Goal: Task Accomplishment & Management: Manage account settings

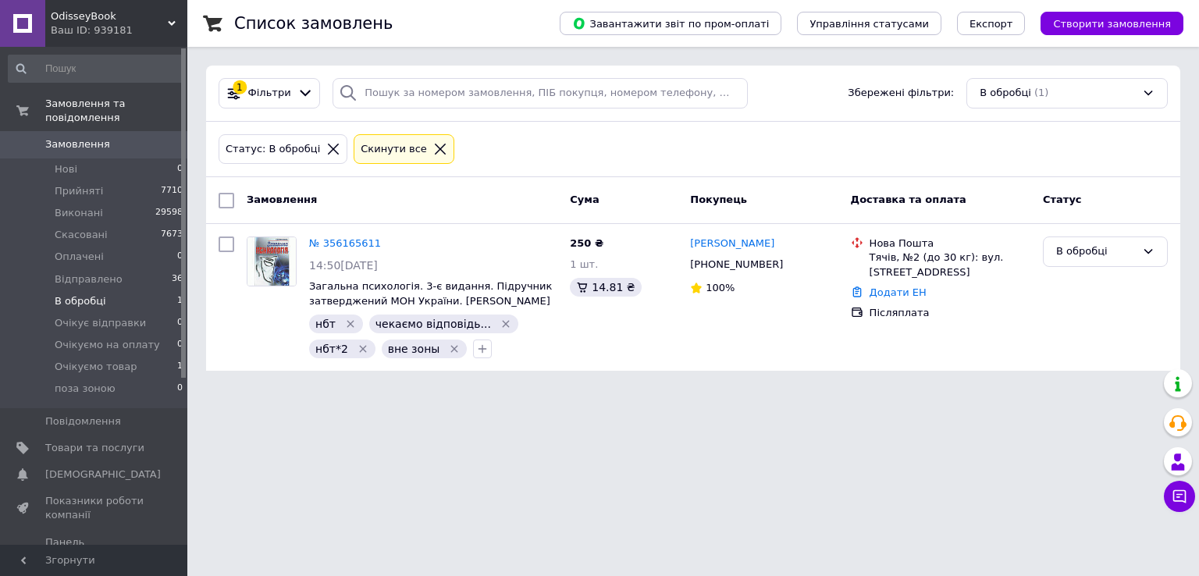
click at [433, 142] on icon at bounding box center [440, 149] width 14 height 14
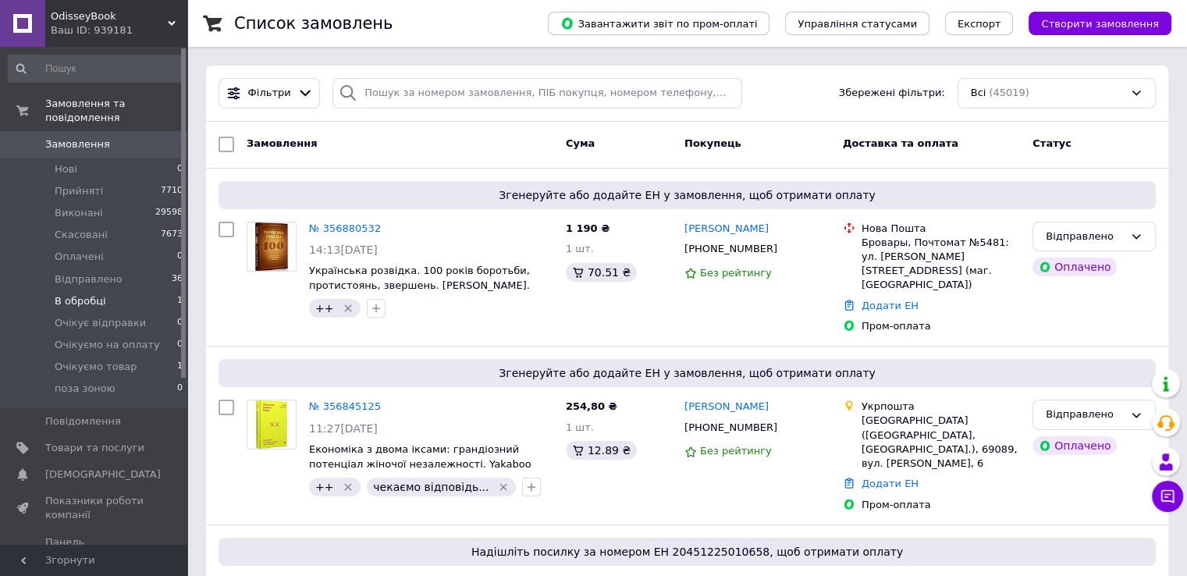
scroll to position [1018, 0]
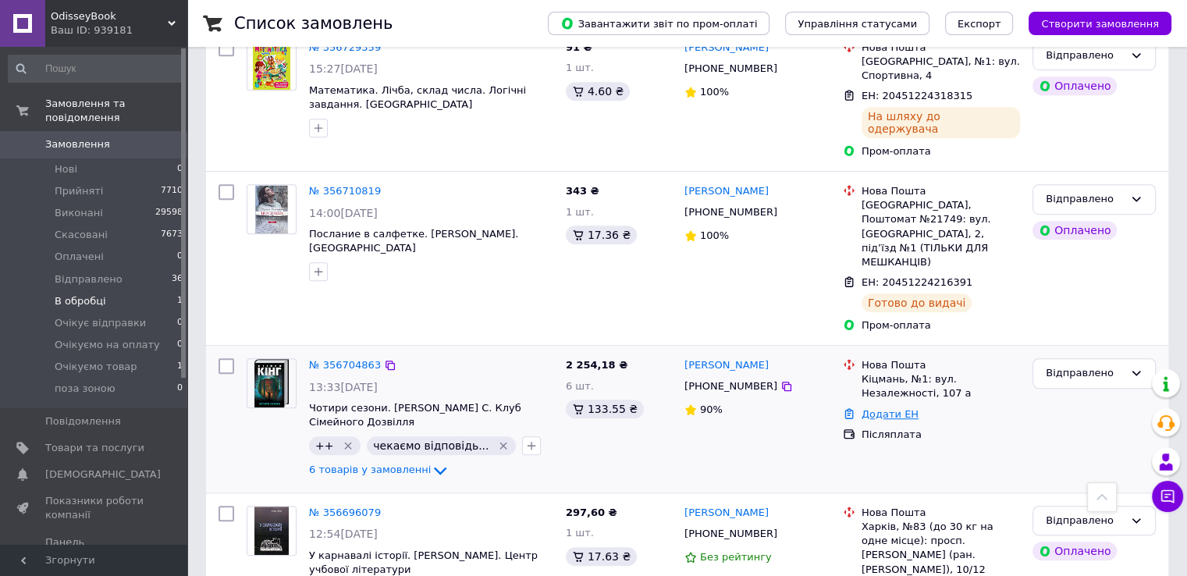
click at [880, 408] on link "Додати ЕН" at bounding box center [890, 414] width 57 height 12
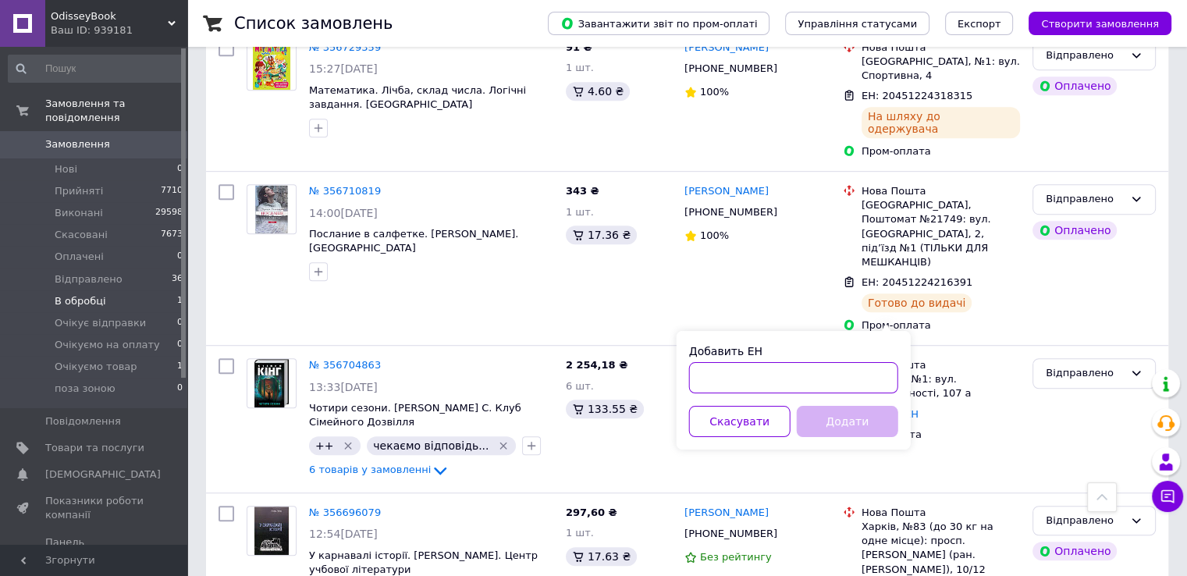
click at [737, 372] on input "Добавить ЕН" at bounding box center [793, 377] width 209 height 31
paste input "20451225303648"
type input "20451225303648"
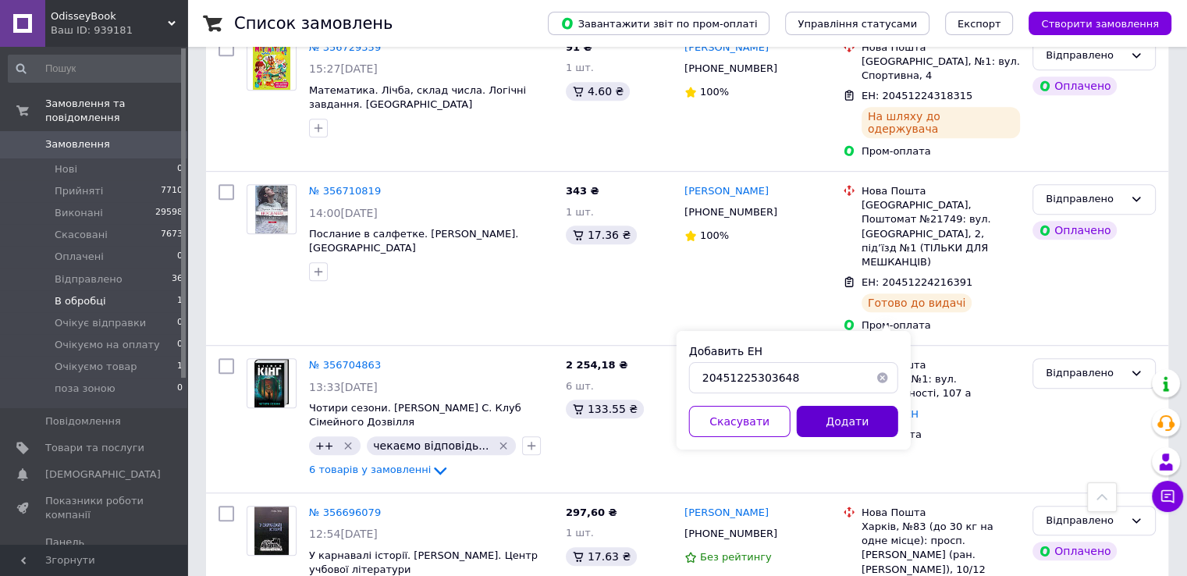
click at [869, 411] on button "Додати" at bounding box center [847, 421] width 101 height 31
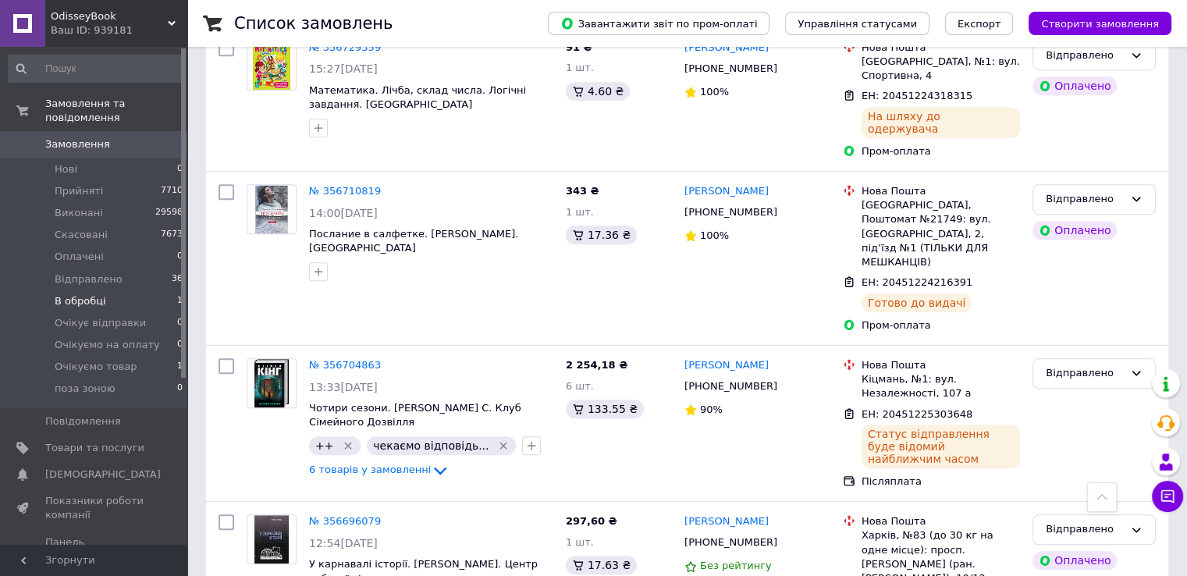
scroll to position [0, 0]
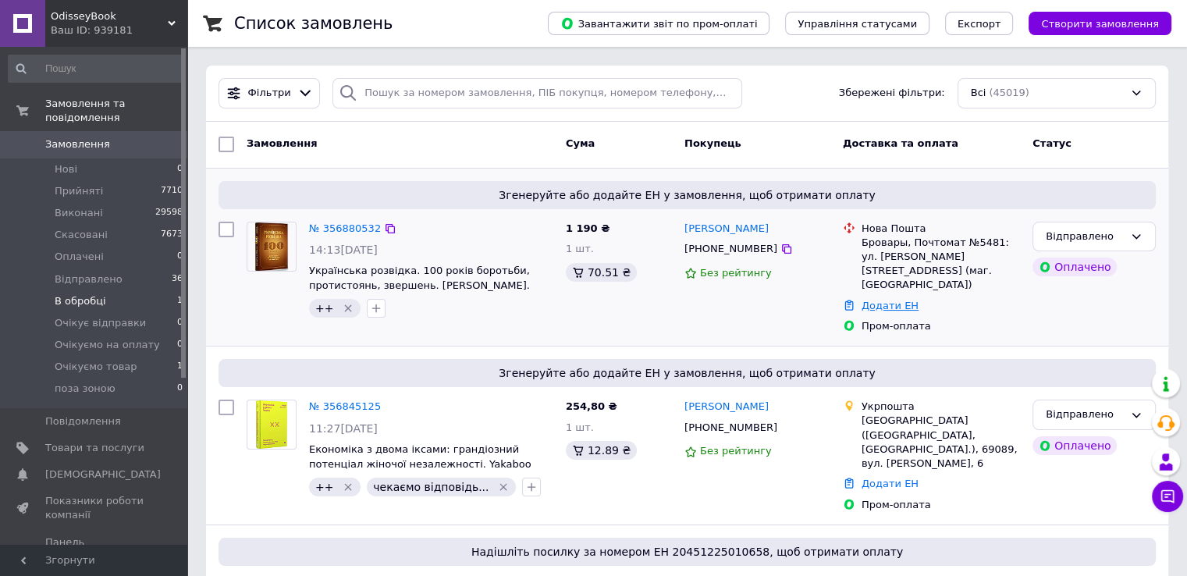
click at [871, 300] on link "Додати ЕН" at bounding box center [890, 306] width 57 height 12
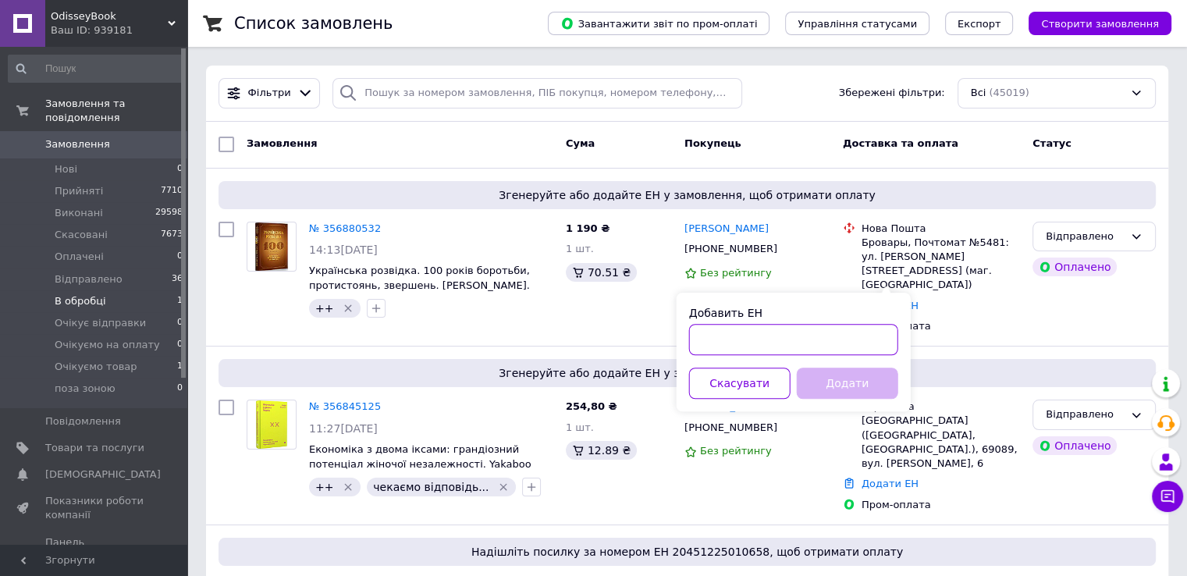
click at [727, 341] on input "Добавить ЕН" at bounding box center [793, 339] width 209 height 31
paste input "20451225306589"
type input "20451225306589"
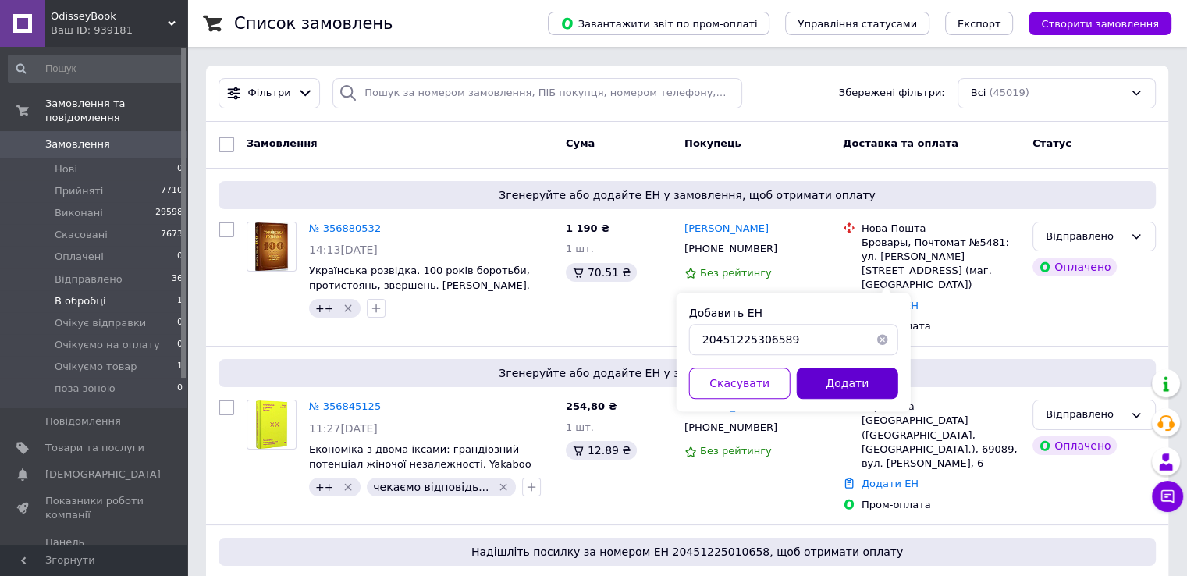
click at [833, 385] on button "Додати" at bounding box center [847, 383] width 101 height 31
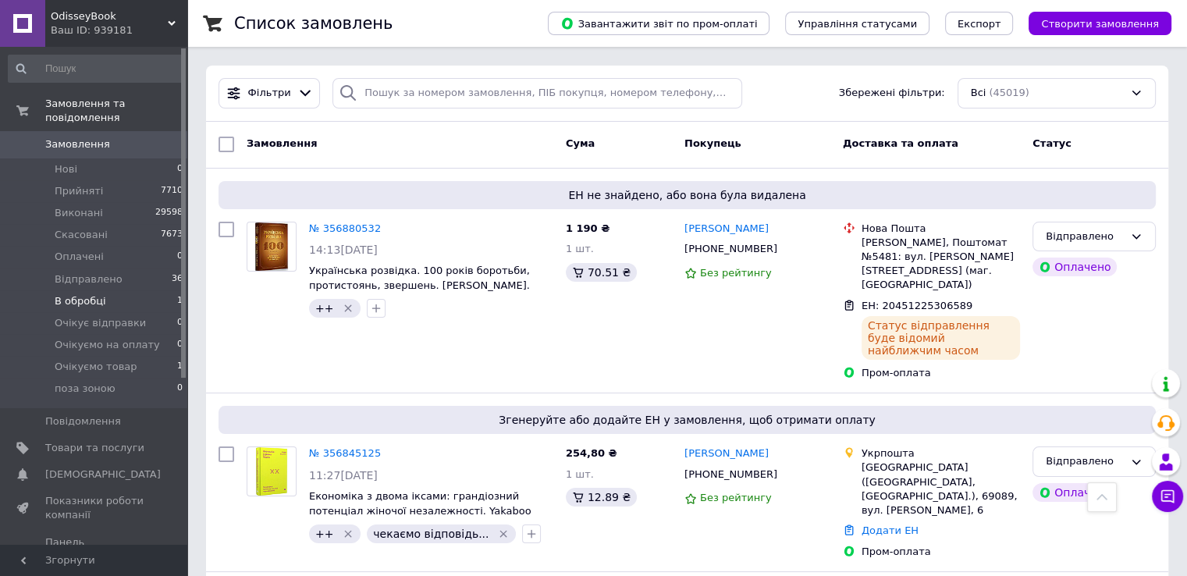
scroll to position [3670, 0]
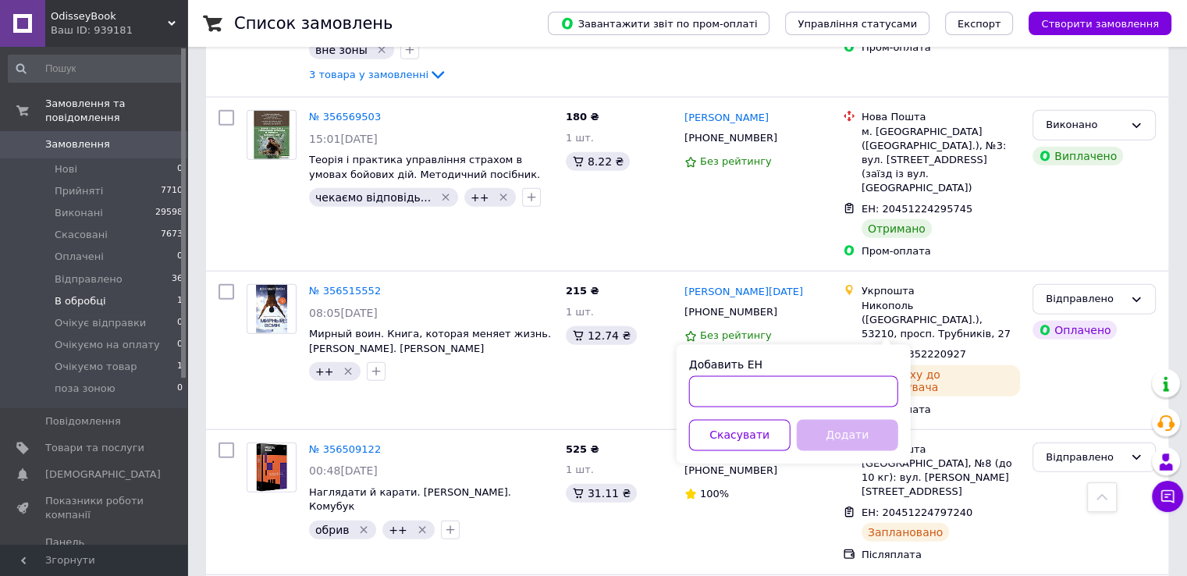
paste input "20451225315141"
type input "20451225315141"
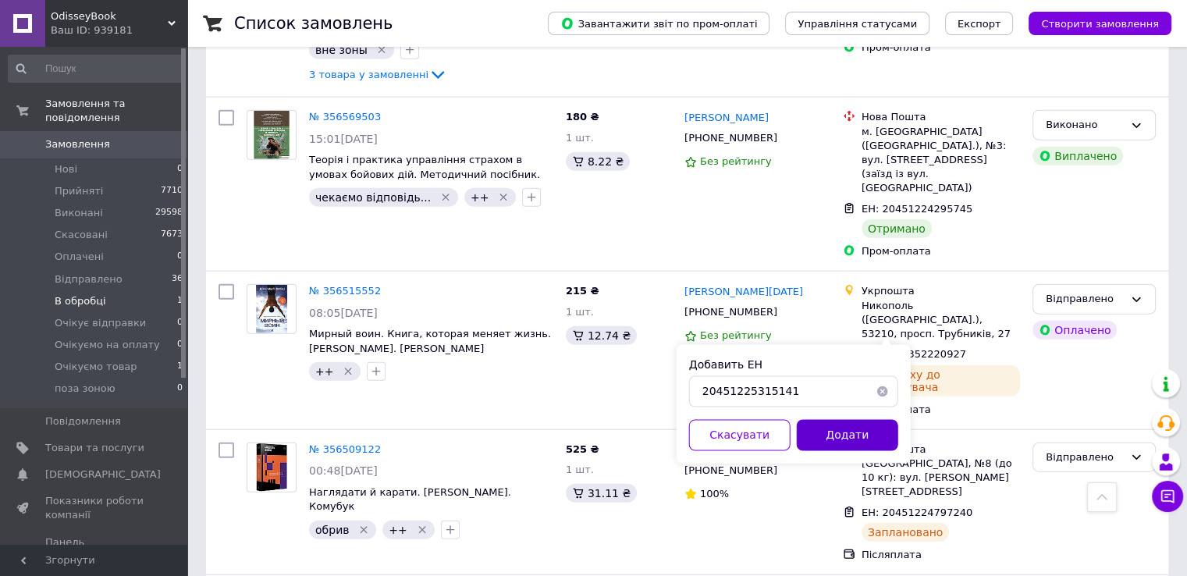
click at [852, 442] on button "Додати" at bounding box center [847, 435] width 101 height 31
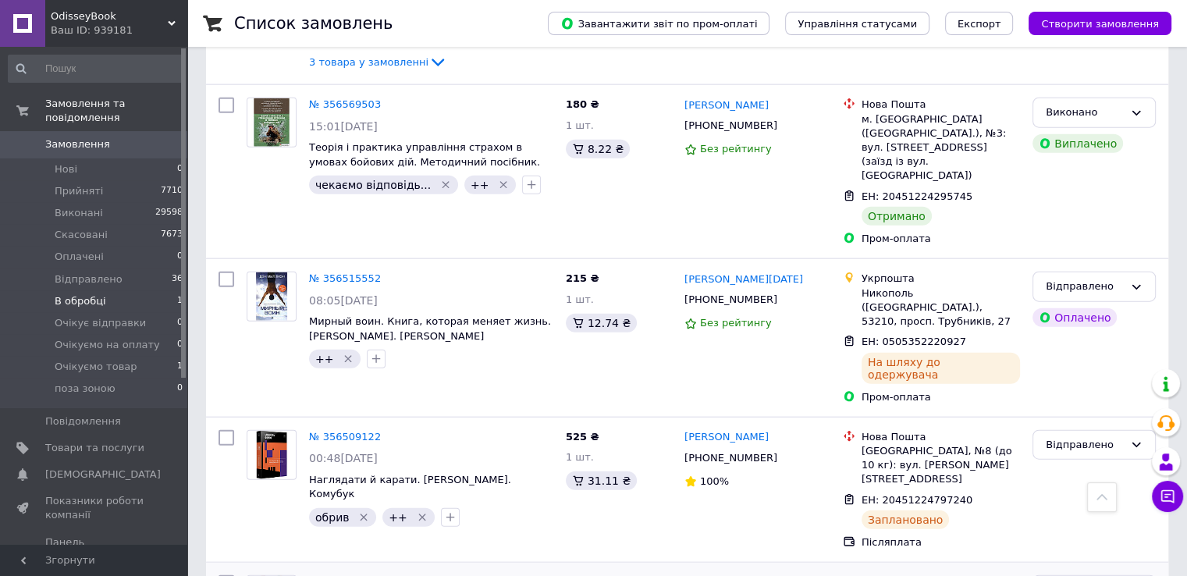
scroll to position [2841, 0]
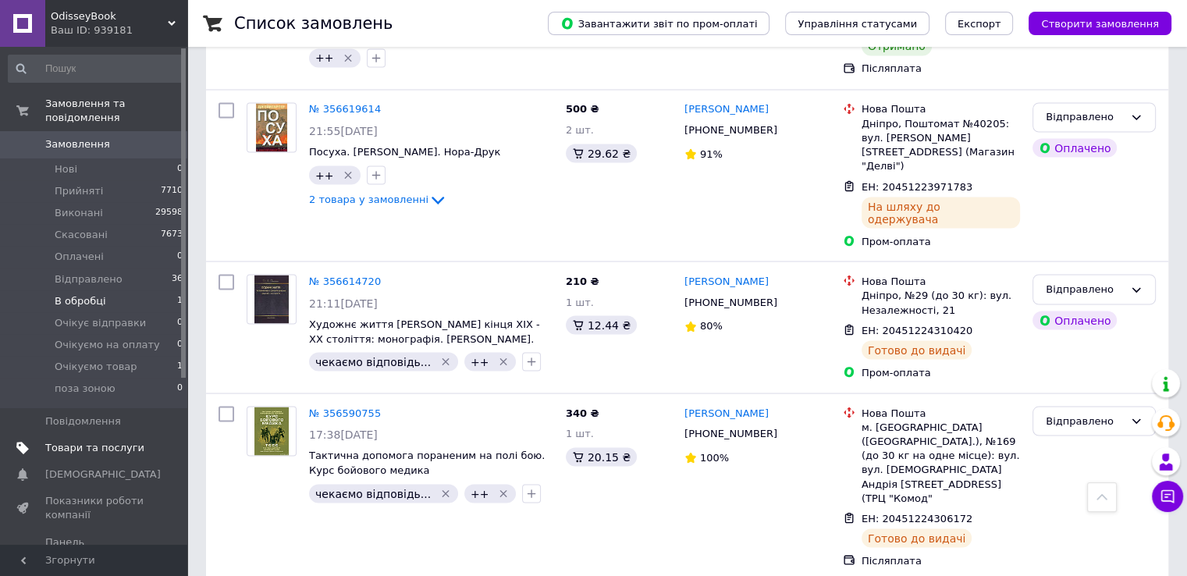
click at [107, 441] on span "Товари та послуги" at bounding box center [94, 448] width 99 height 14
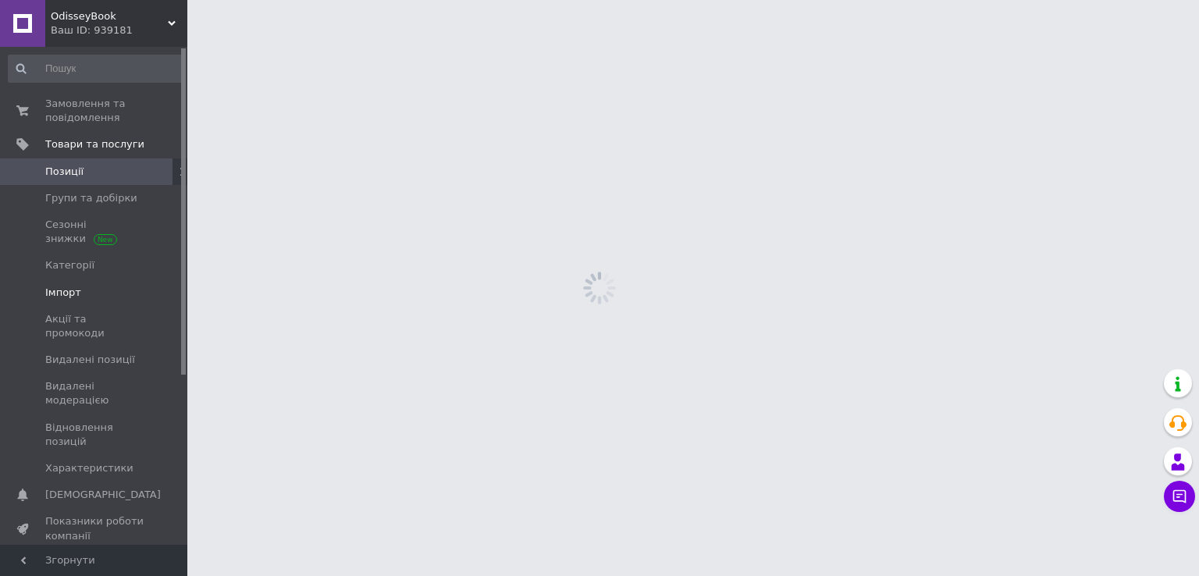
click at [142, 300] on link "Імпорт" at bounding box center [96, 292] width 192 height 27
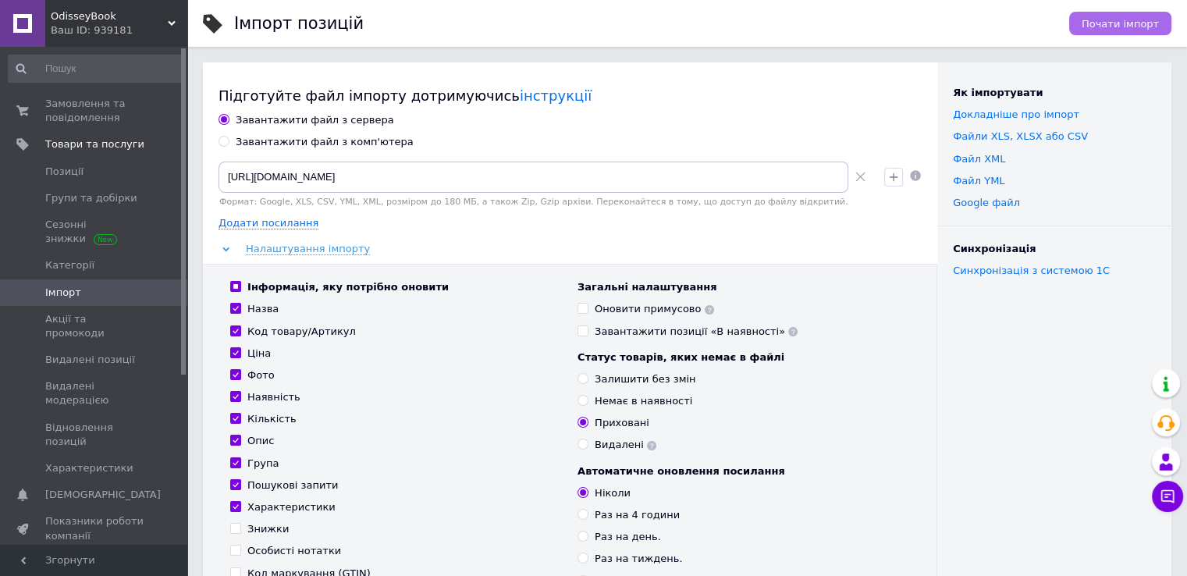
click at [1103, 20] on span "Почати імпорт" at bounding box center [1120, 24] width 77 height 12
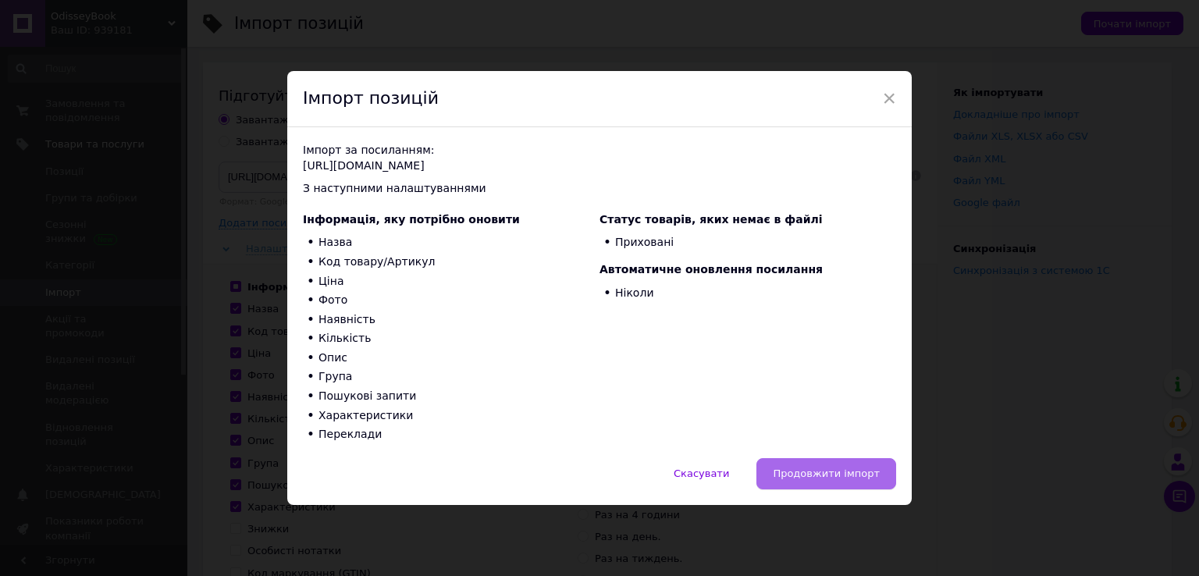
click at [841, 478] on span "Продовжити імпорт" at bounding box center [826, 473] width 107 height 12
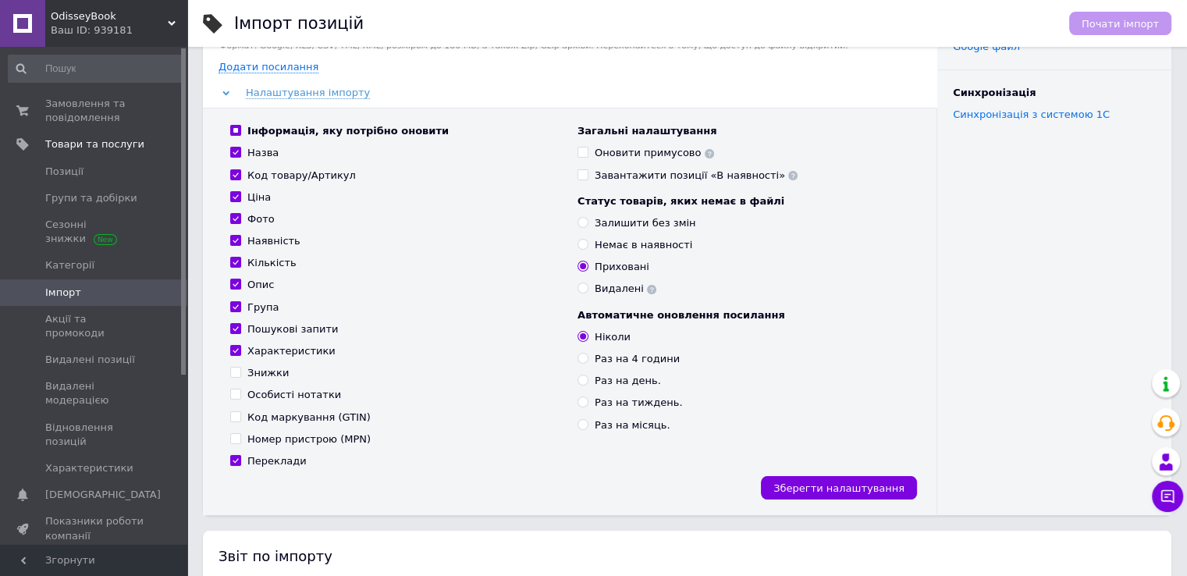
scroll to position [312, 0]
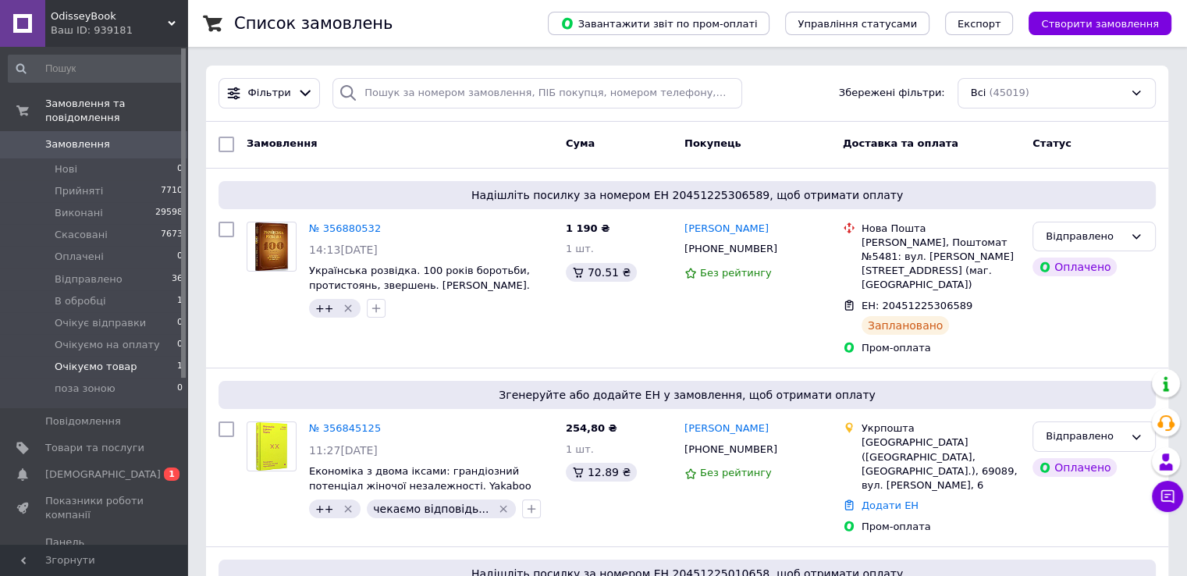
click at [144, 356] on li "Очікуємо товар 1" at bounding box center [96, 367] width 192 height 22
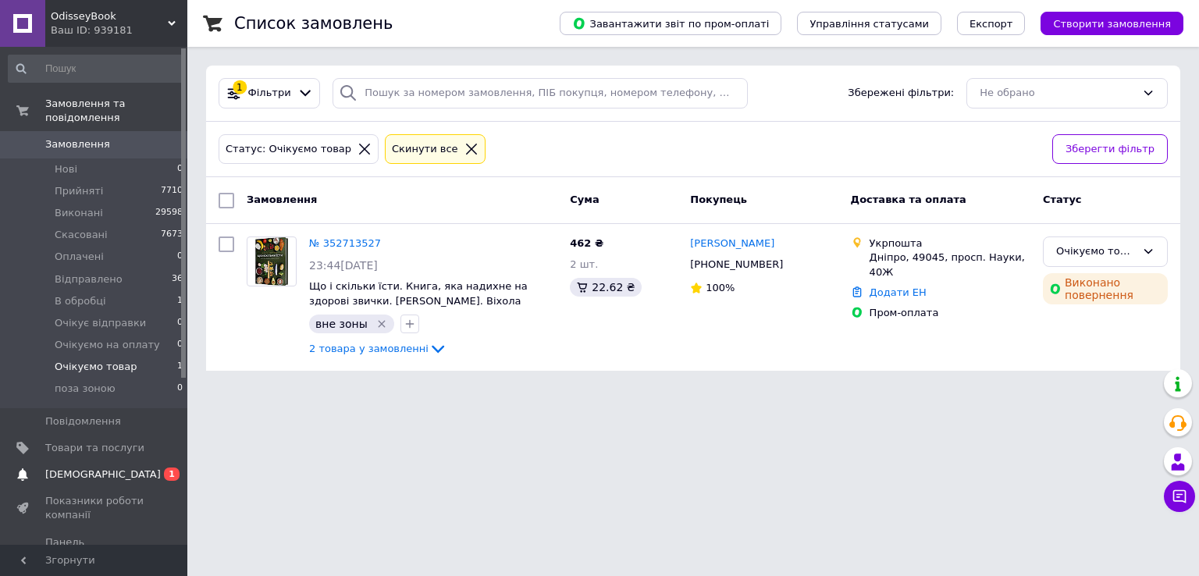
click at [112, 467] on span "[DEMOGRAPHIC_DATA]" at bounding box center [94, 474] width 99 height 14
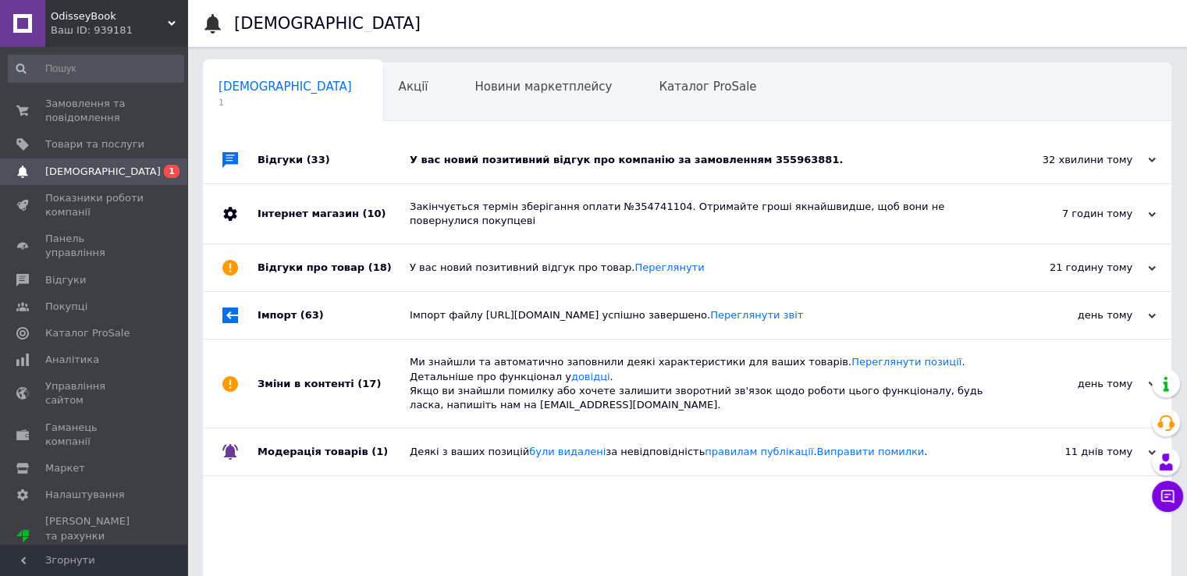
click at [489, 172] on div "У вас новий позитивний відгук про компанію за замовленням 355963881." at bounding box center [705, 160] width 590 height 47
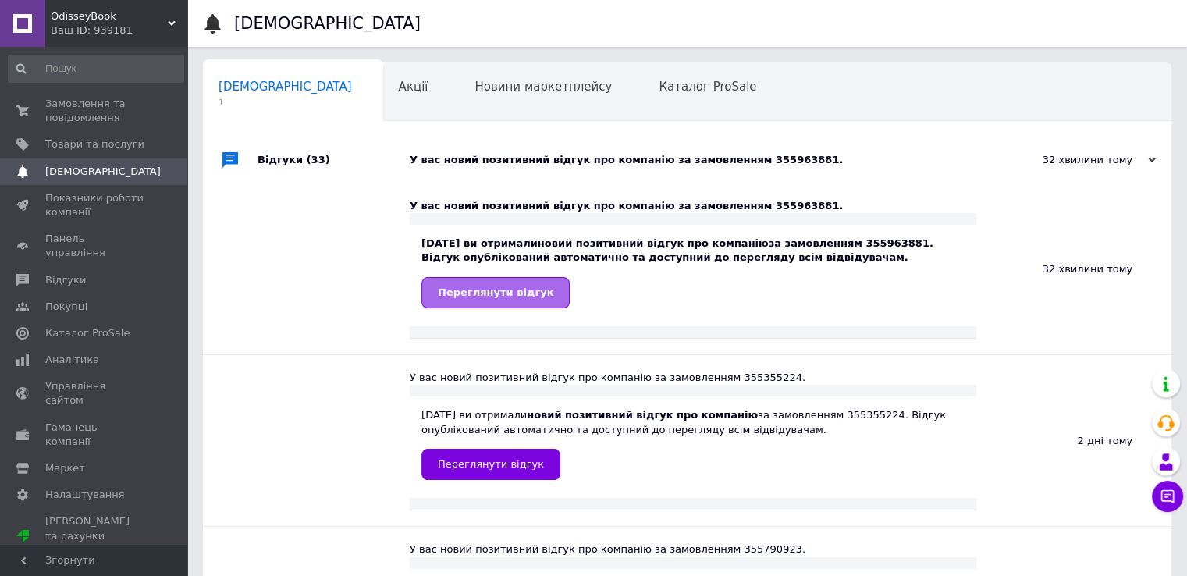
click at [509, 294] on span "Переглянути відгук" at bounding box center [495, 292] width 115 height 12
click at [130, 117] on span "Замовлення та повідомлення" at bounding box center [94, 111] width 99 height 28
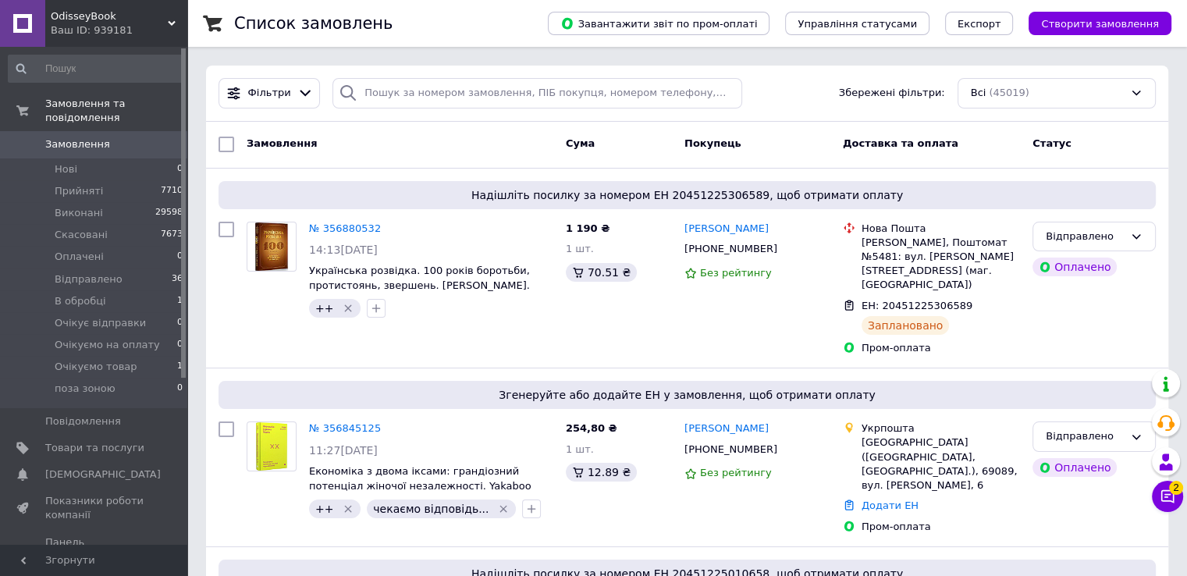
click at [1168, 495] on icon at bounding box center [1168, 497] width 16 height 16
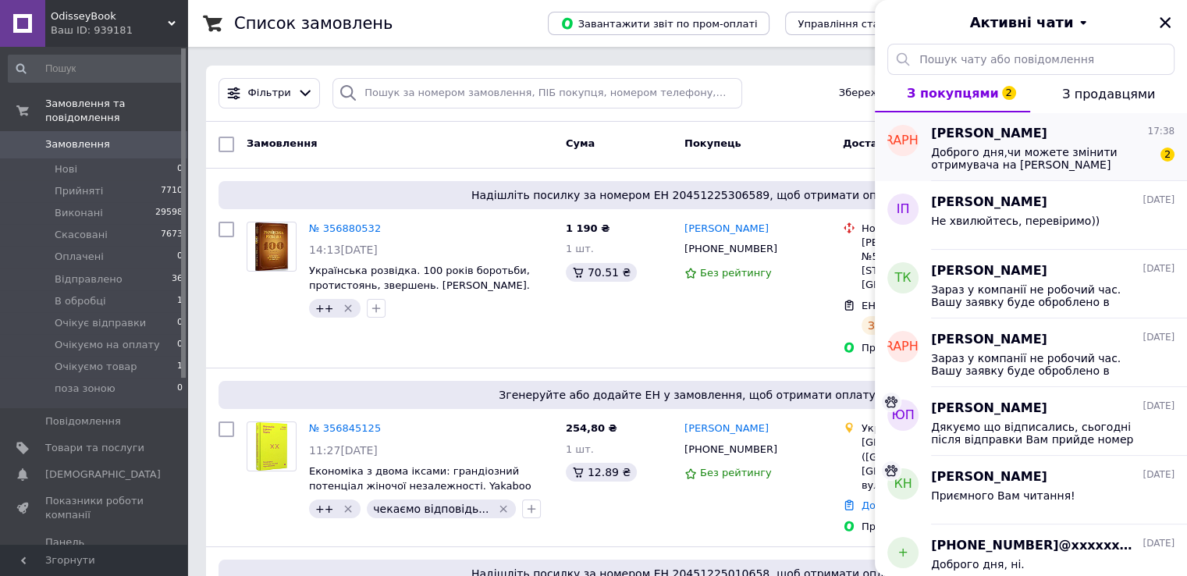
click at [1061, 147] on span "Доброго дня,чи можете змінити отримувача на [PERSON_NAME] 0988689028,адресу я з…" at bounding box center [1042, 158] width 222 height 25
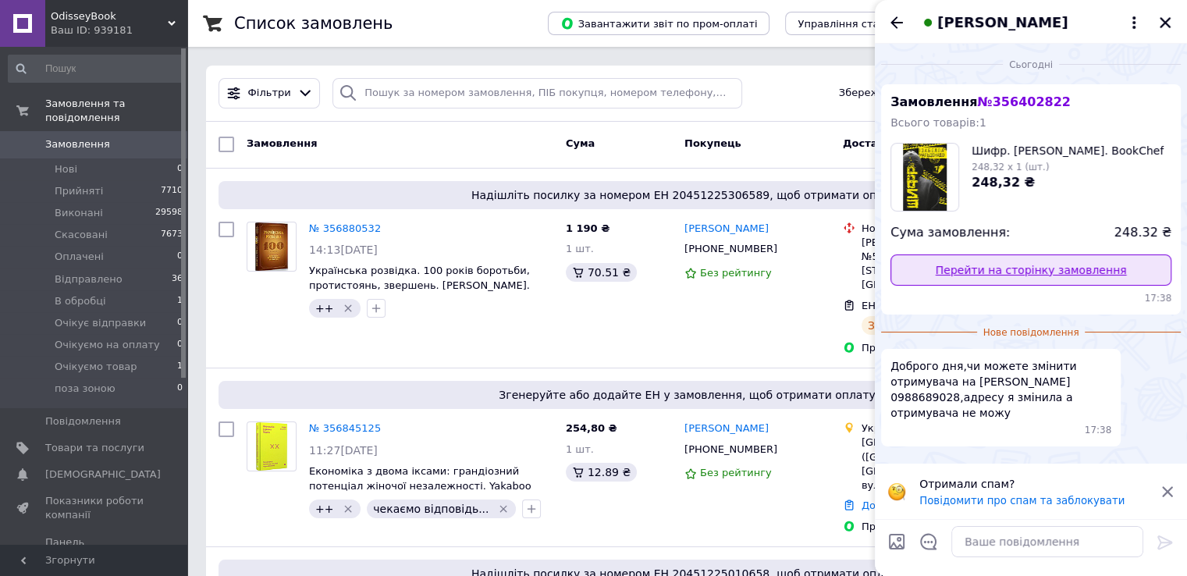
scroll to position [78, 0]
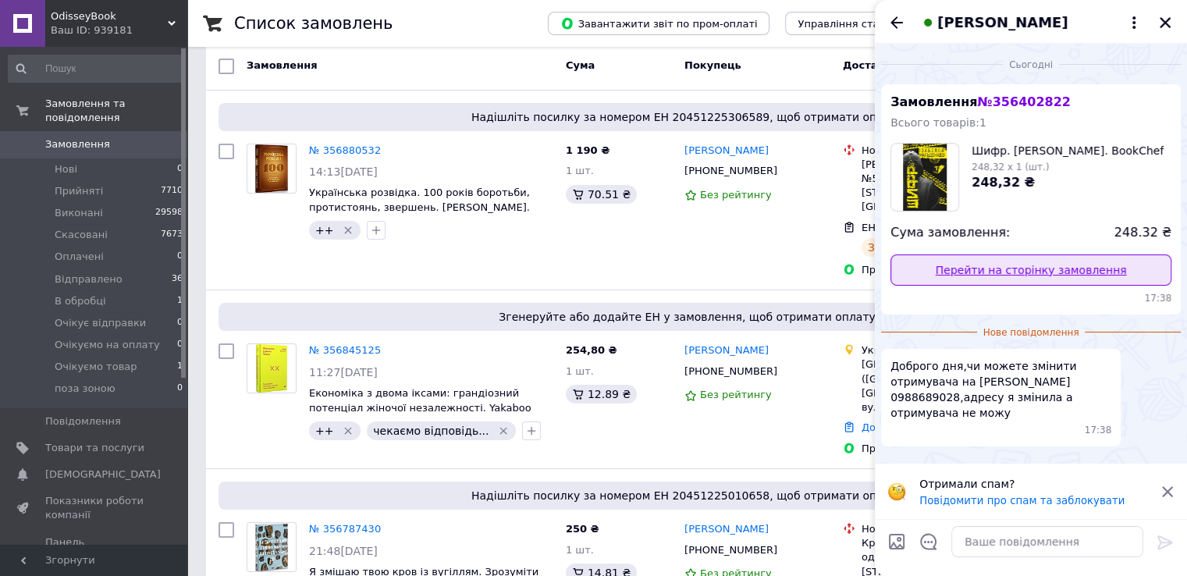
click at [993, 269] on link "Перейти на сторінку замовлення" at bounding box center [1030, 269] width 281 height 31
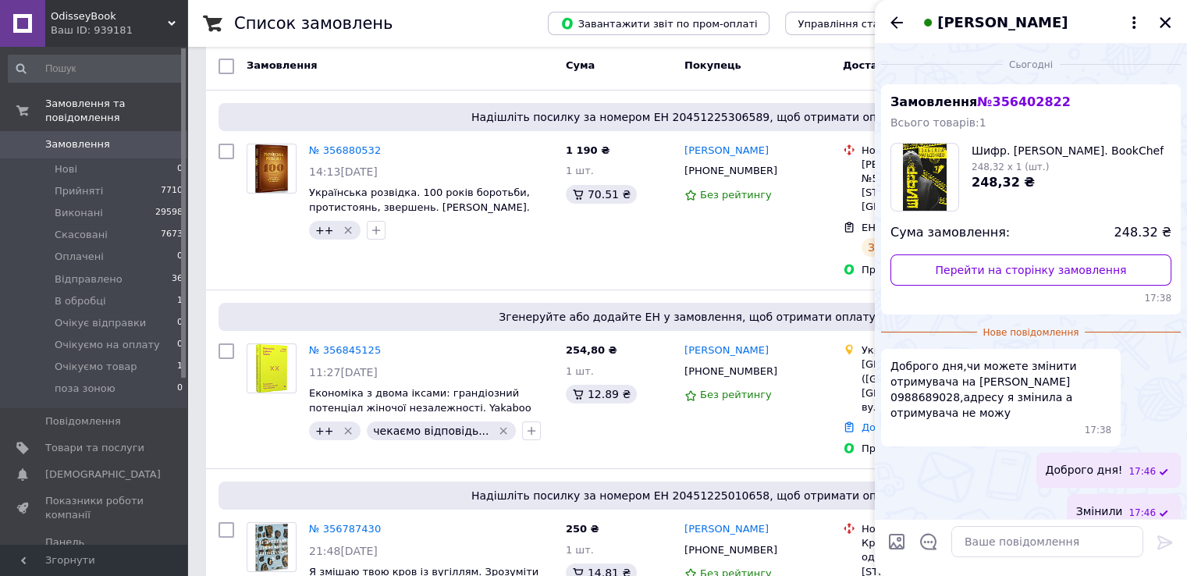
scroll to position [234, 0]
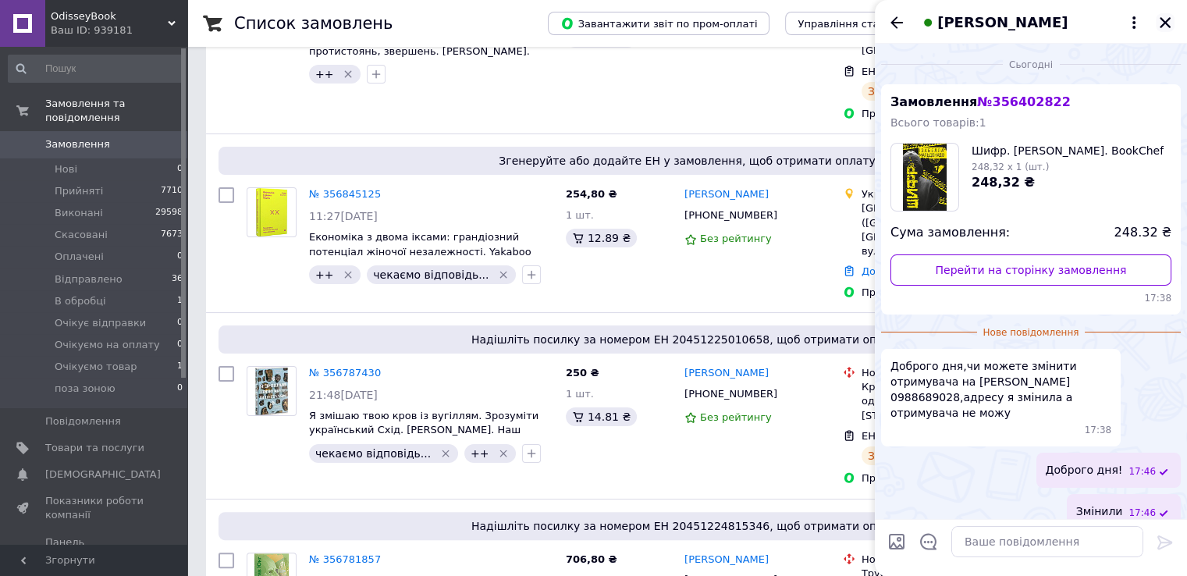
click at [1159, 24] on icon "Закрити" at bounding box center [1165, 23] width 14 height 14
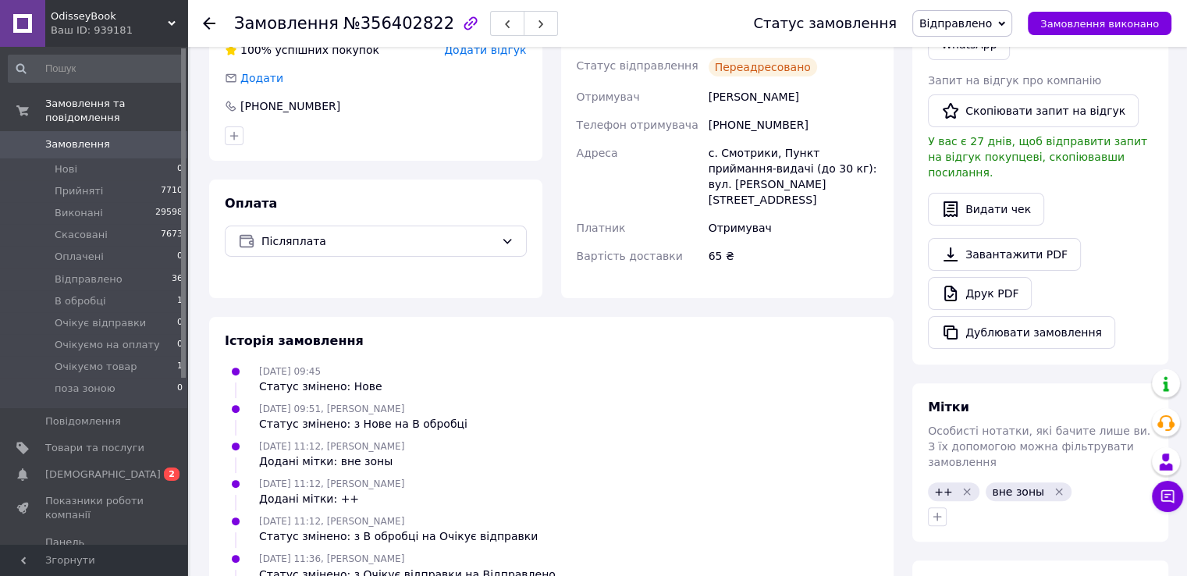
scroll to position [156, 0]
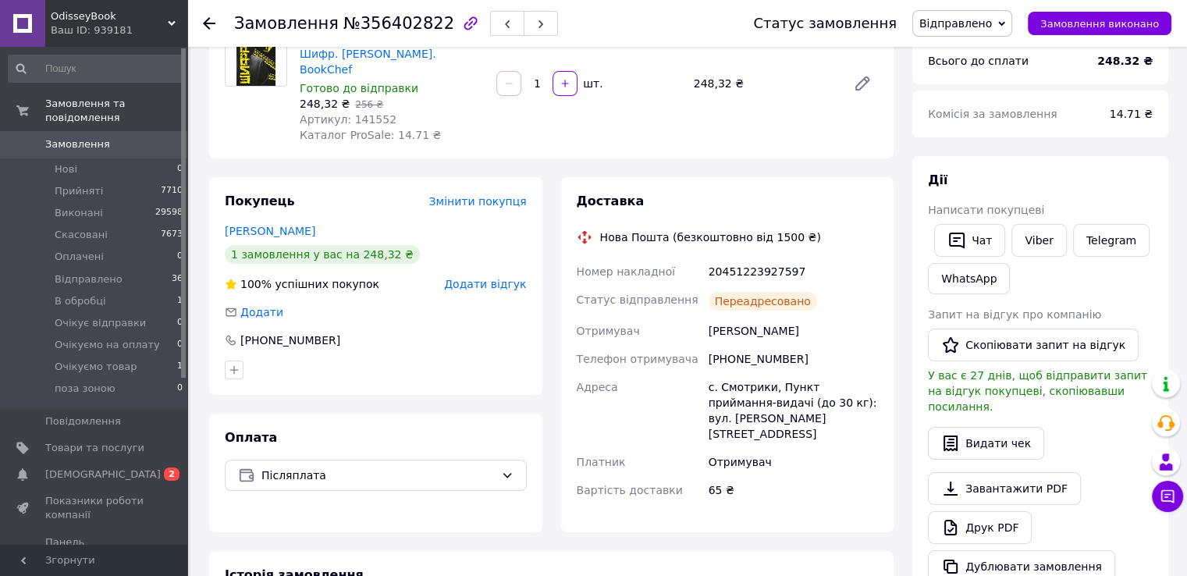
click at [743, 262] on div "20451223927597" at bounding box center [793, 272] width 176 height 28
copy div "20451223927597"
drag, startPoint x: 1164, startPoint y: 496, endPoint x: 1166, endPoint y: 487, distance: 8.7
click at [1165, 496] on icon at bounding box center [1168, 497] width 16 height 16
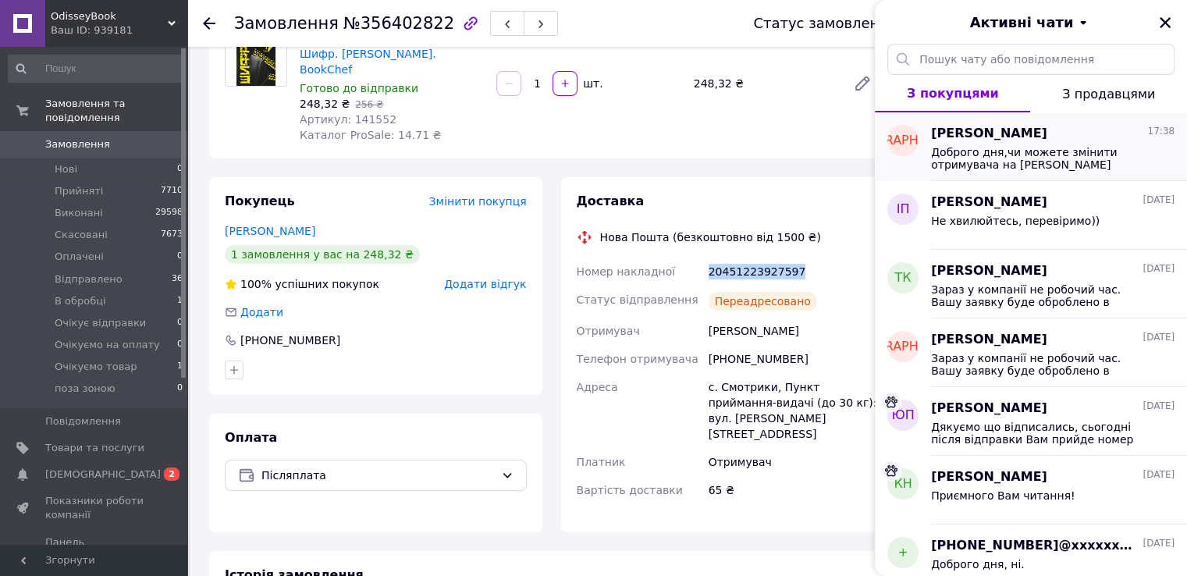
click at [979, 176] on div "Анастасия Ширай 17:38 Доброго дня,чи можете змінити отримувача на Шмига Дмитро …" at bounding box center [1059, 146] width 256 height 69
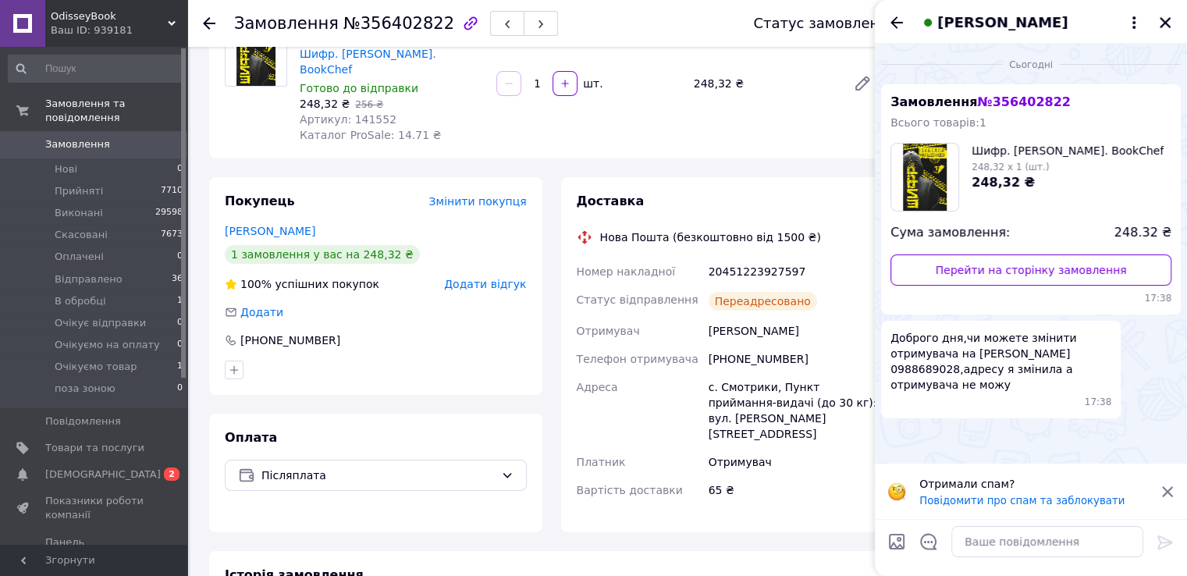
click at [915, 370] on span "Доброго дня,чи можете змінити отримувача на [PERSON_NAME] 0988689028,адресу я з…" at bounding box center [1000, 361] width 221 height 62
copy span "0988689028"
drag, startPoint x: 1046, startPoint y: 354, endPoint x: 969, endPoint y: 359, distance: 76.7
click at [969, 359] on span "Доброго дня,чи можете змінити отримувача на [PERSON_NAME] 0988689028,адресу я з…" at bounding box center [1000, 361] width 221 height 62
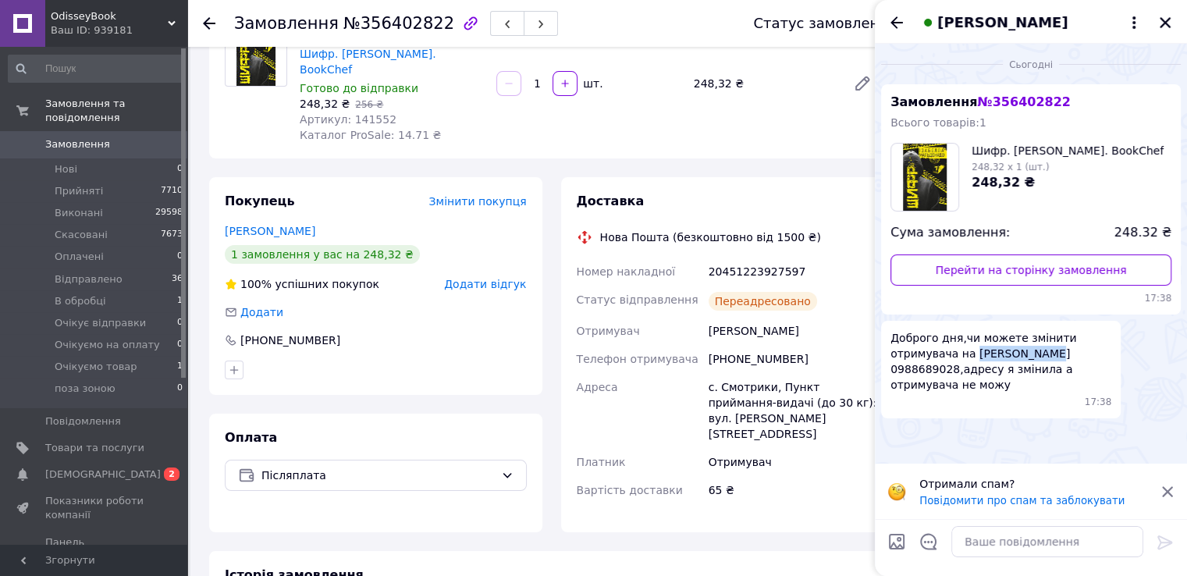
copy span "Шмига Дмитро"
click at [988, 544] on textarea at bounding box center [1047, 541] width 192 height 31
type textarea "Доброго дня!"
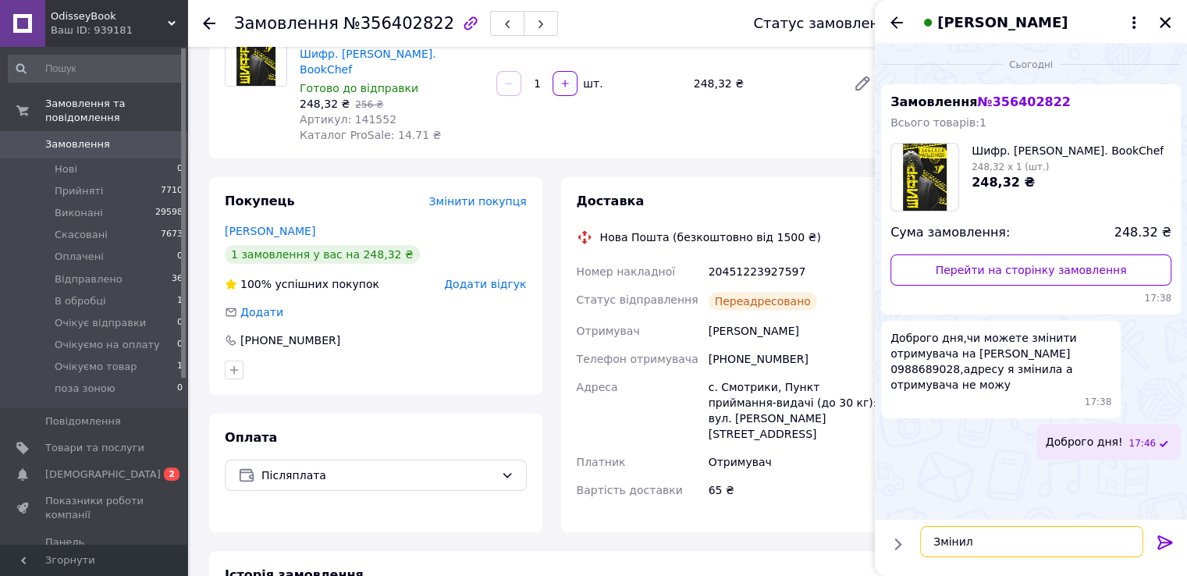
type textarea "Змінили"
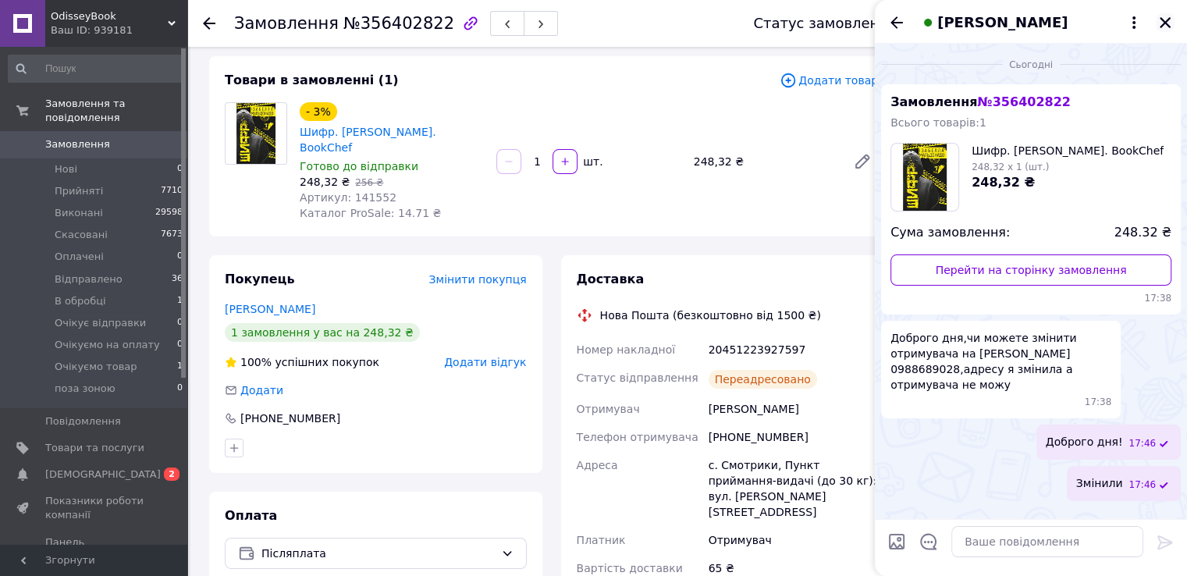
click at [1167, 23] on icon "Закрити" at bounding box center [1165, 22] width 11 height 11
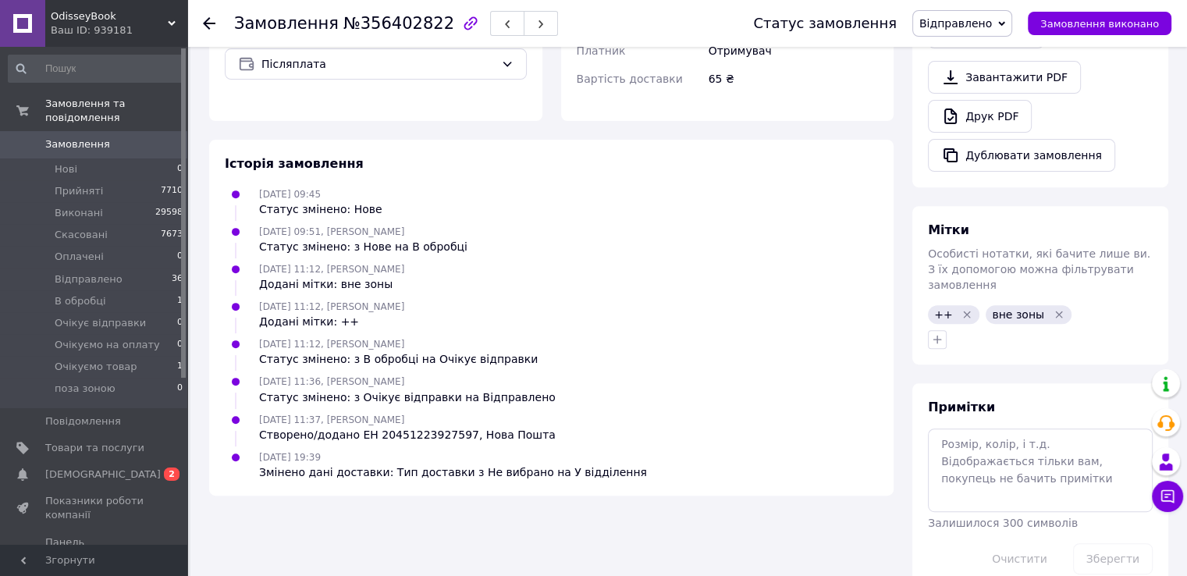
scroll to position [333, 0]
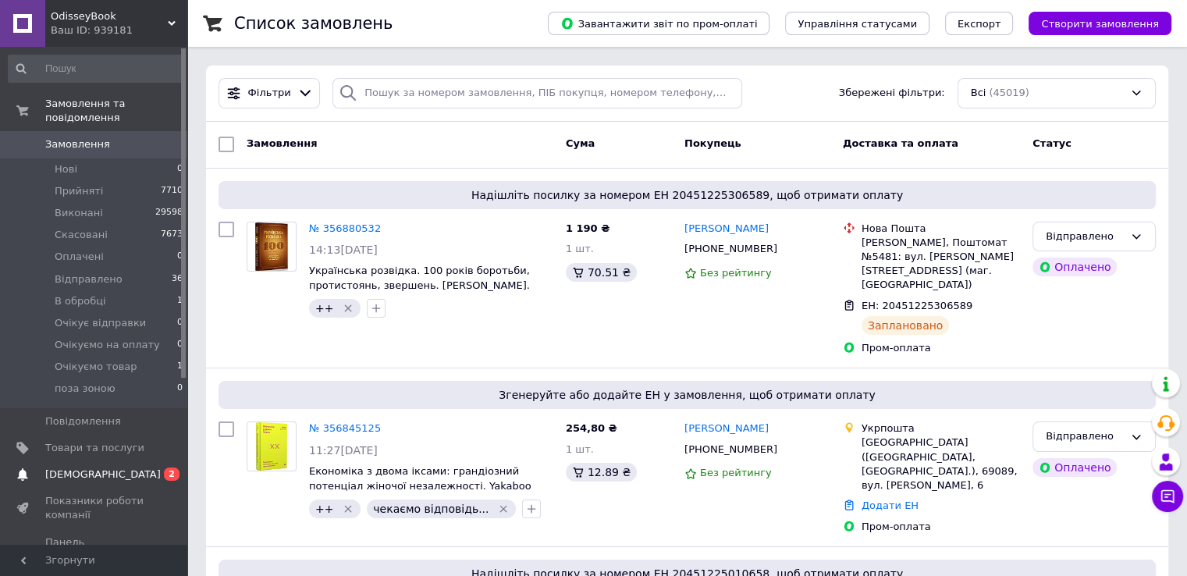
click at [137, 467] on span "[DEMOGRAPHIC_DATA]" at bounding box center [94, 474] width 99 height 14
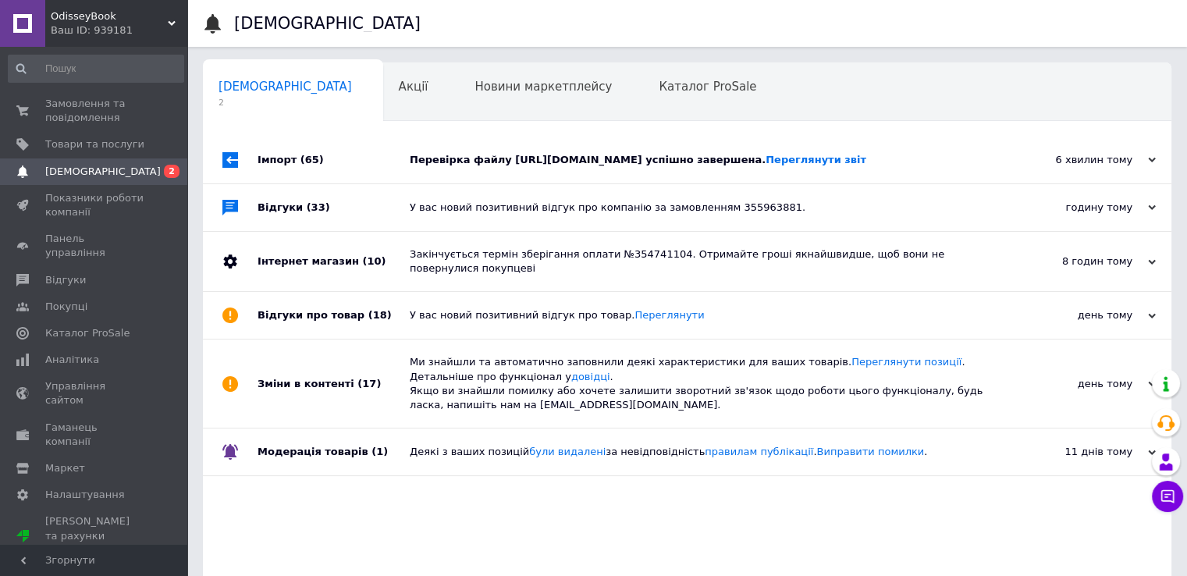
click at [443, 166] on div "Перевірка файлу https://odissey.kiev.ua/core/temp/i_ua.xml успішно завершена. П…" at bounding box center [705, 160] width 590 height 14
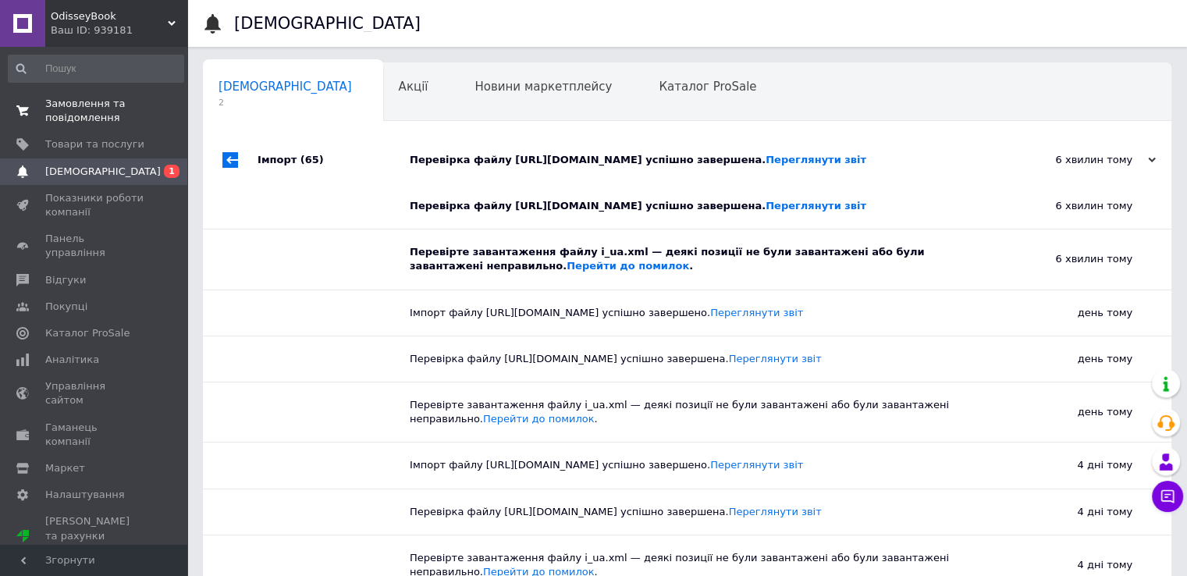
click at [86, 101] on span "Замовлення та повідомлення" at bounding box center [94, 111] width 99 height 28
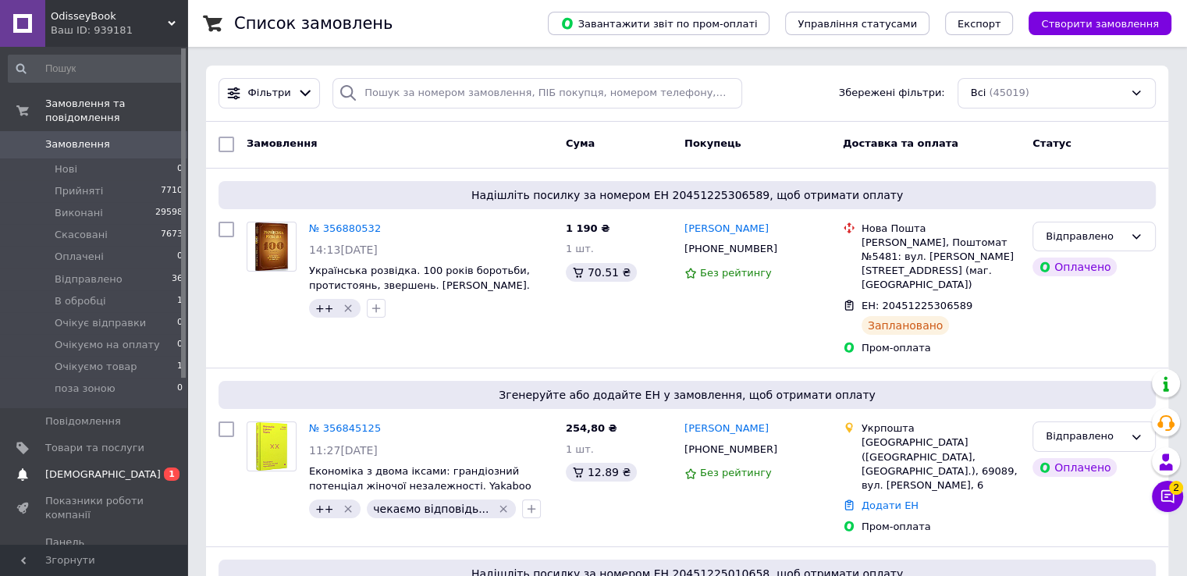
click at [156, 467] on span "0 1" at bounding box center [165, 474] width 43 height 14
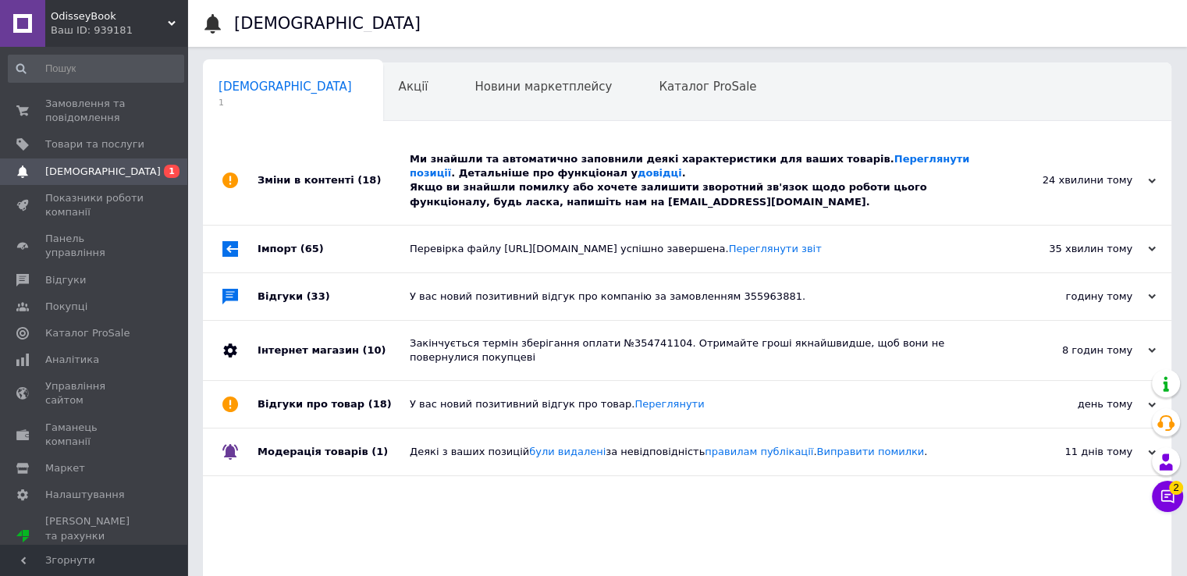
click at [433, 167] on div "Ми знайшли та автоматично заповнили деякі характеристики для ваших товарів. Пер…" at bounding box center [705, 180] width 590 height 57
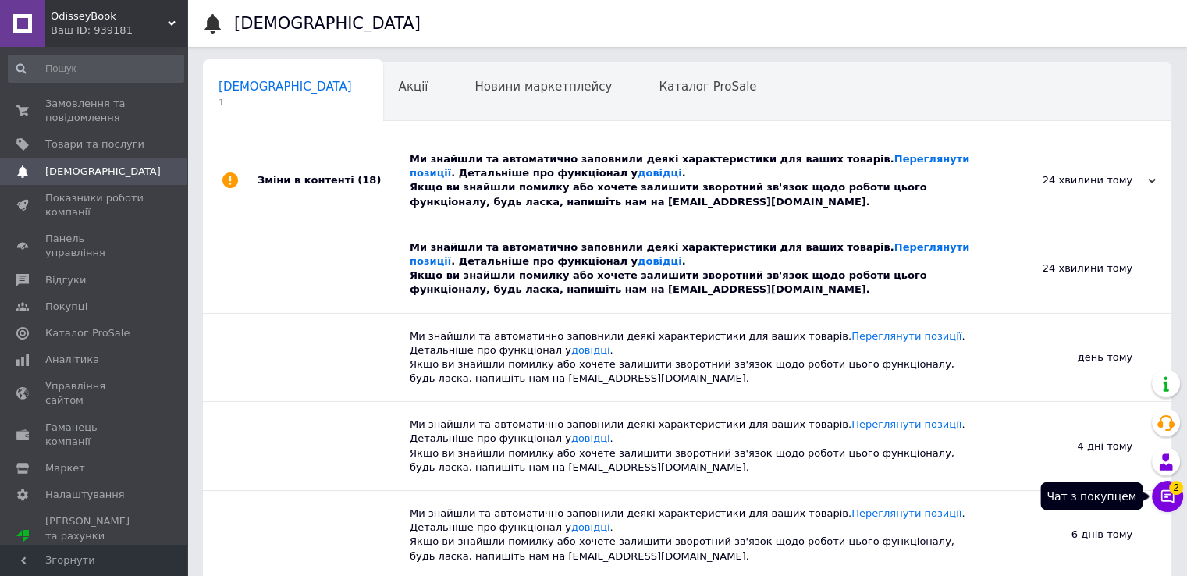
click at [1165, 502] on icon at bounding box center [1168, 497] width 16 height 16
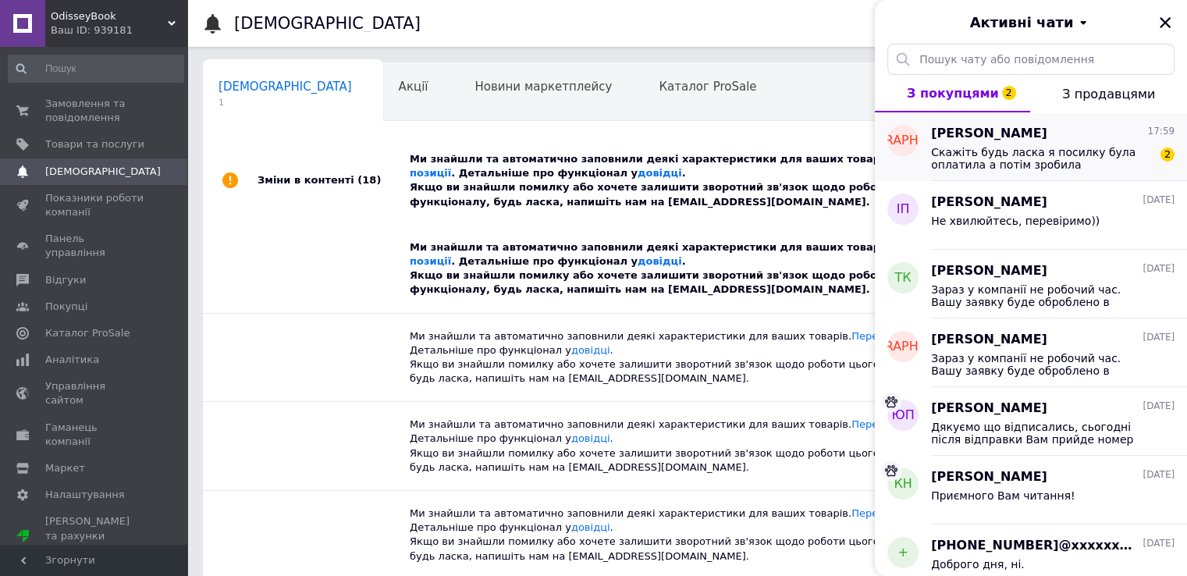
click at [1031, 151] on span "Скажіть будь ласка я посилку була оплатила а потім зробила переадресацію і зано…" at bounding box center [1042, 158] width 222 height 25
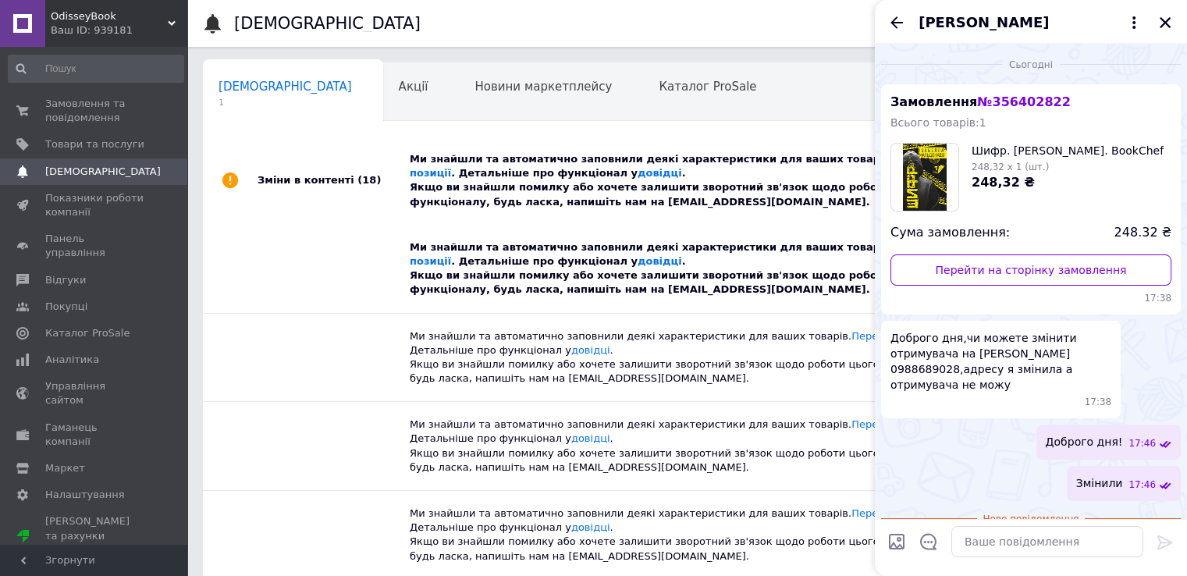
scroll to position [162, 0]
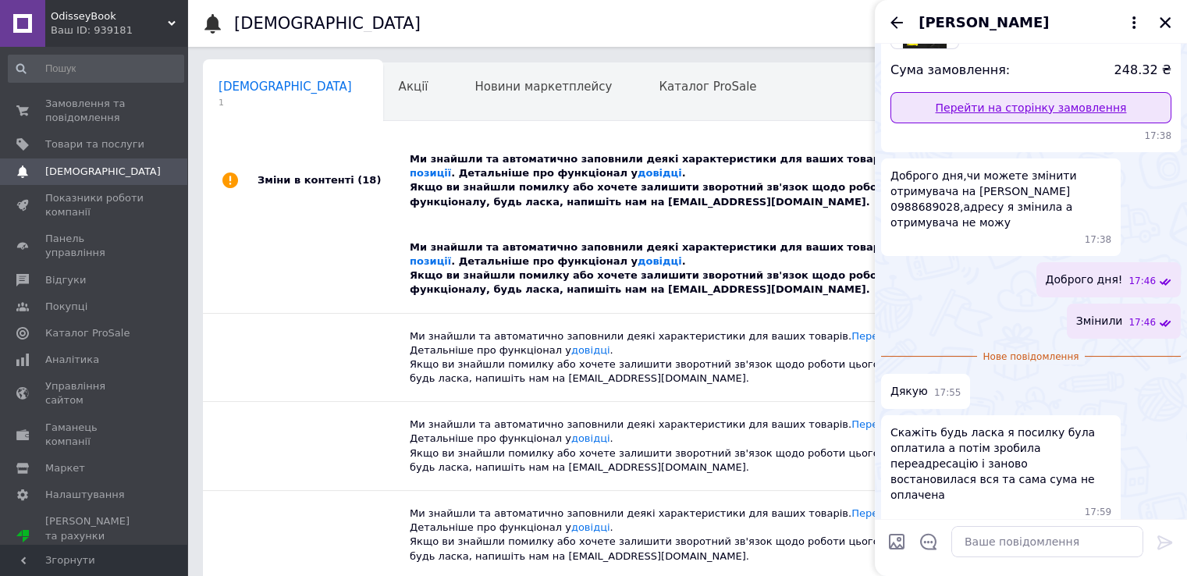
click at [975, 105] on link "Перейти на сторінку замовлення" at bounding box center [1030, 107] width 281 height 31
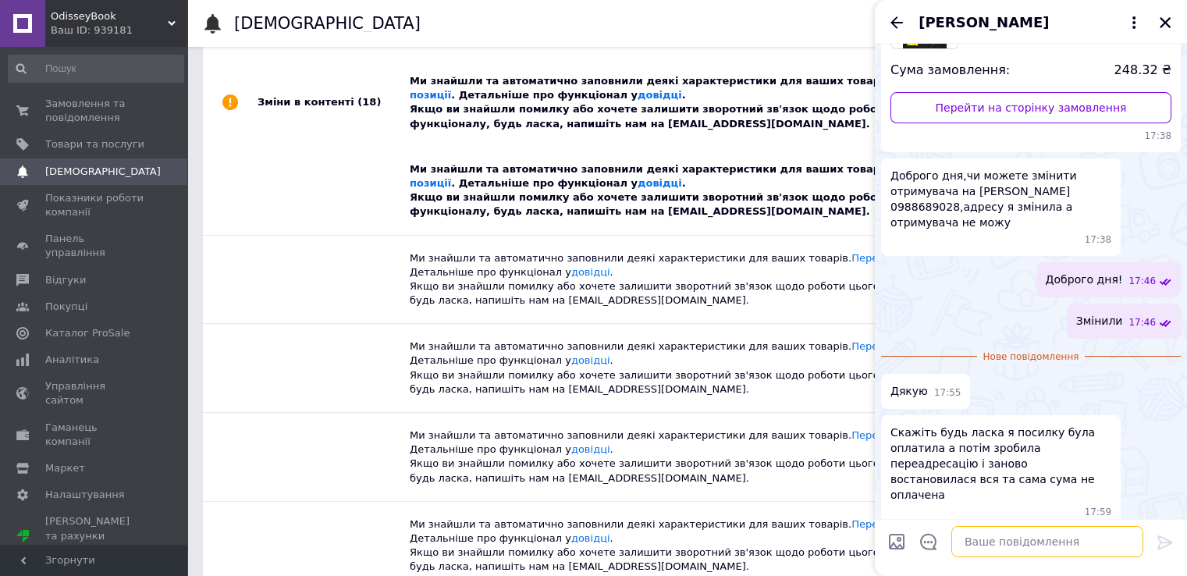
click at [990, 549] on textarea at bounding box center [1047, 541] width 192 height 31
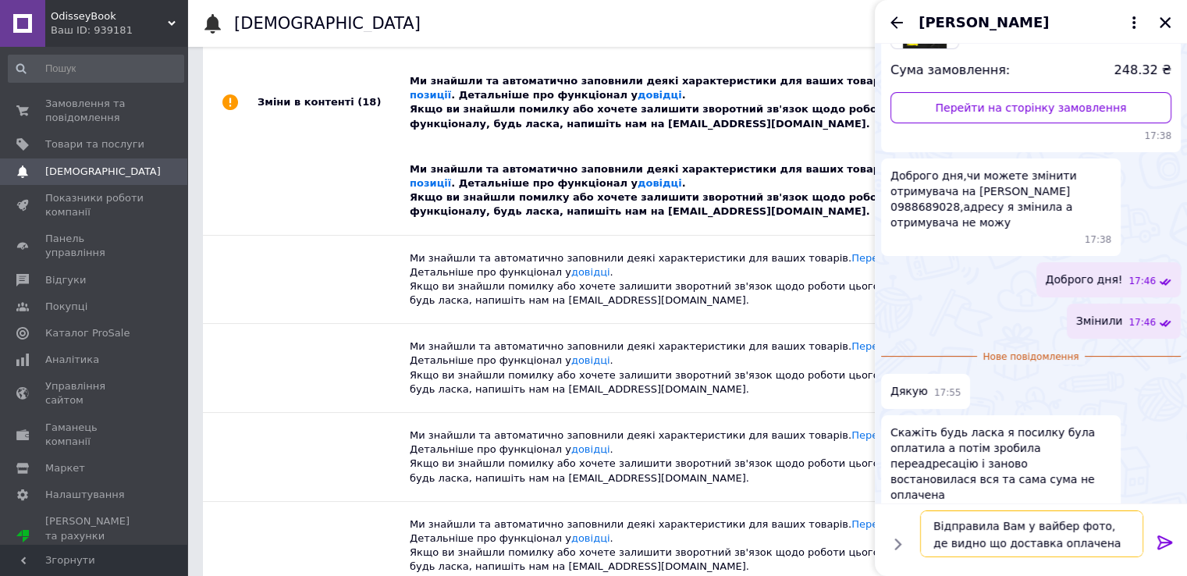
type textarea "Відправила Вам у вайбер фото, де видно що доставка оплачена"
click at [1158, 541] on icon at bounding box center [1165, 542] width 19 height 19
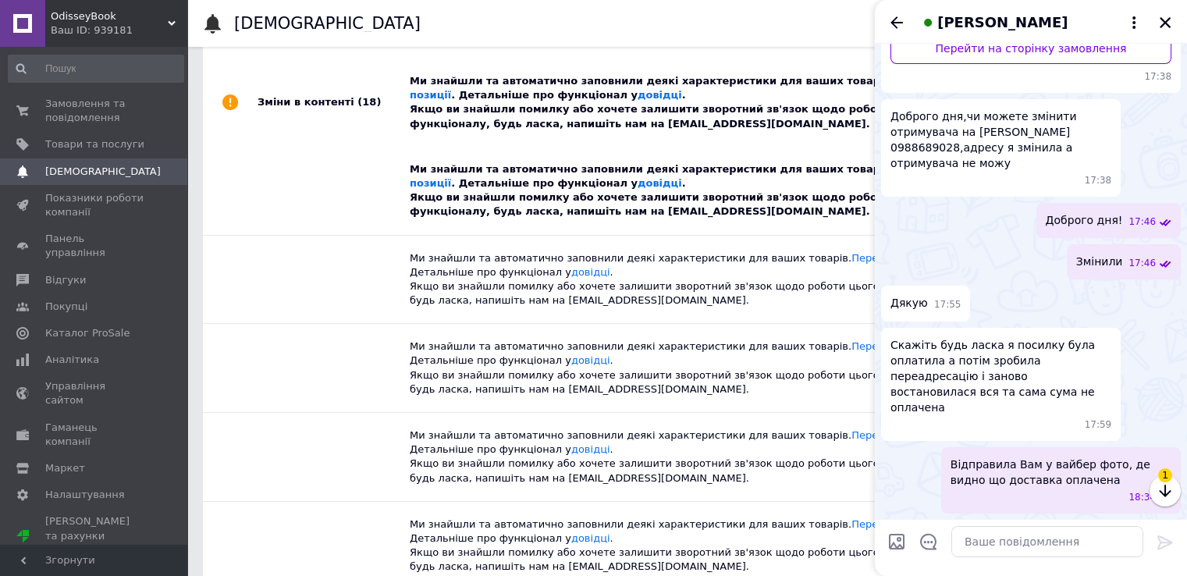
scroll to position [368, 0]
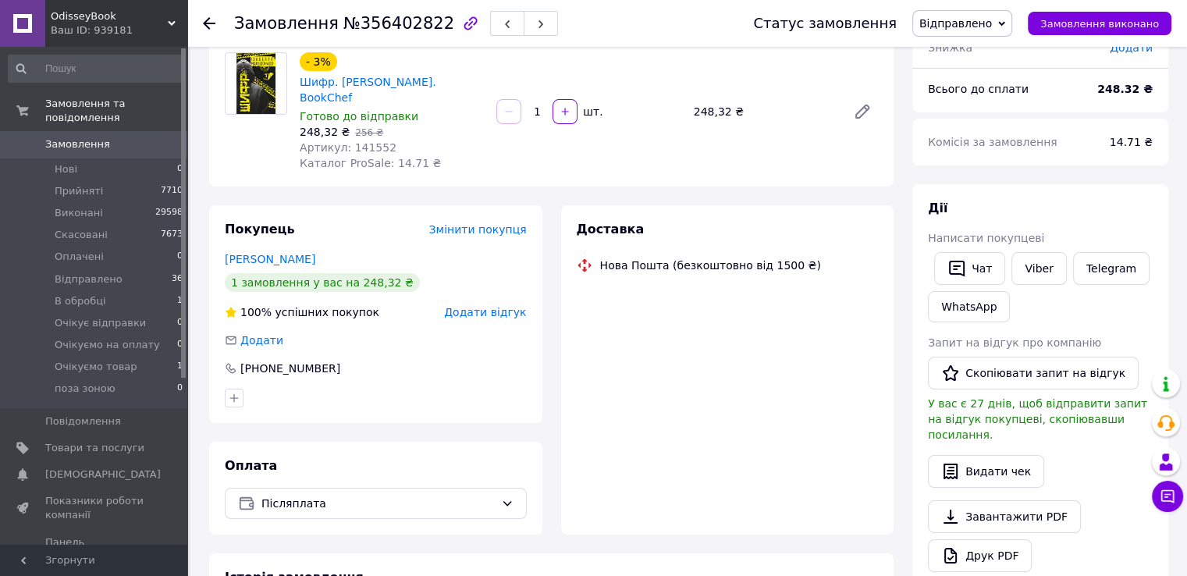
scroll to position [206, 0]
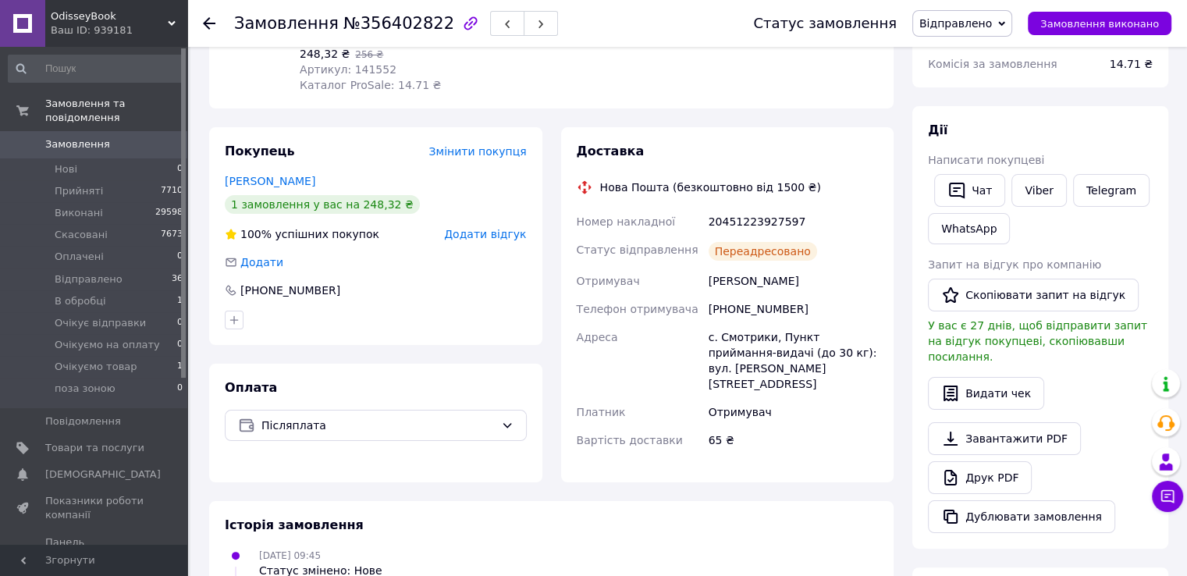
click at [751, 304] on div "[PHONE_NUMBER]" at bounding box center [793, 309] width 176 height 28
copy div "380685357526"
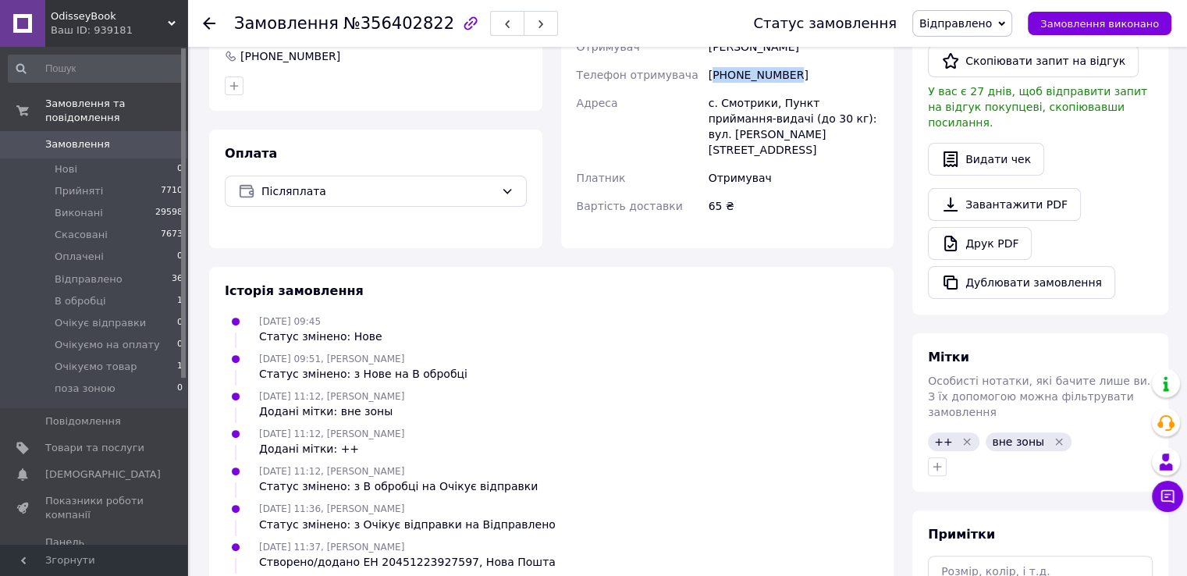
scroll to position [0, 0]
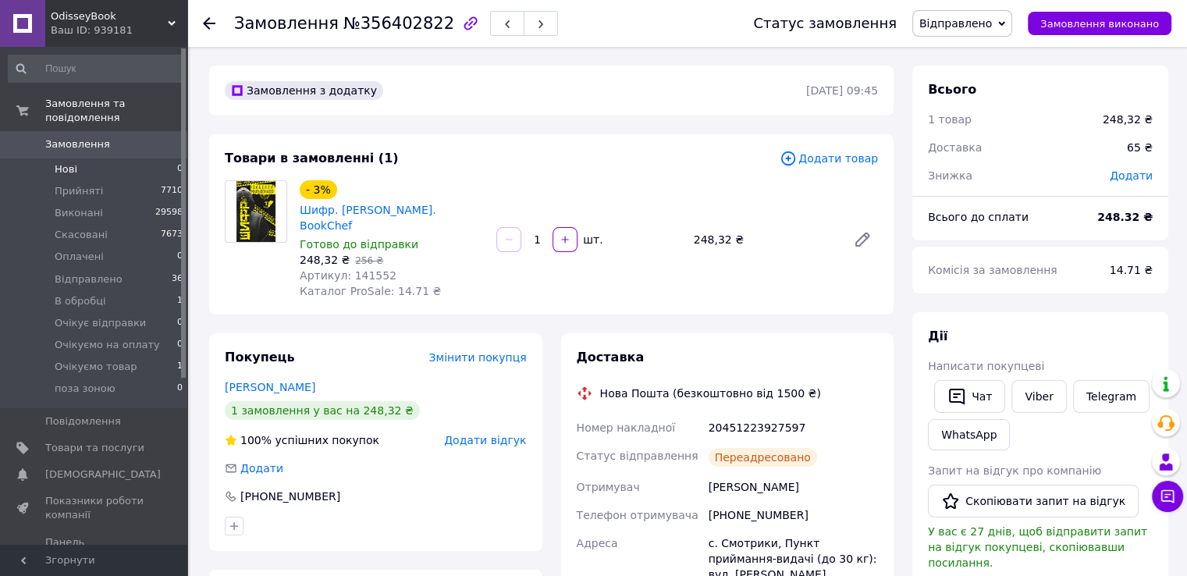
click at [89, 158] on li "Нові 0" at bounding box center [96, 169] width 192 height 22
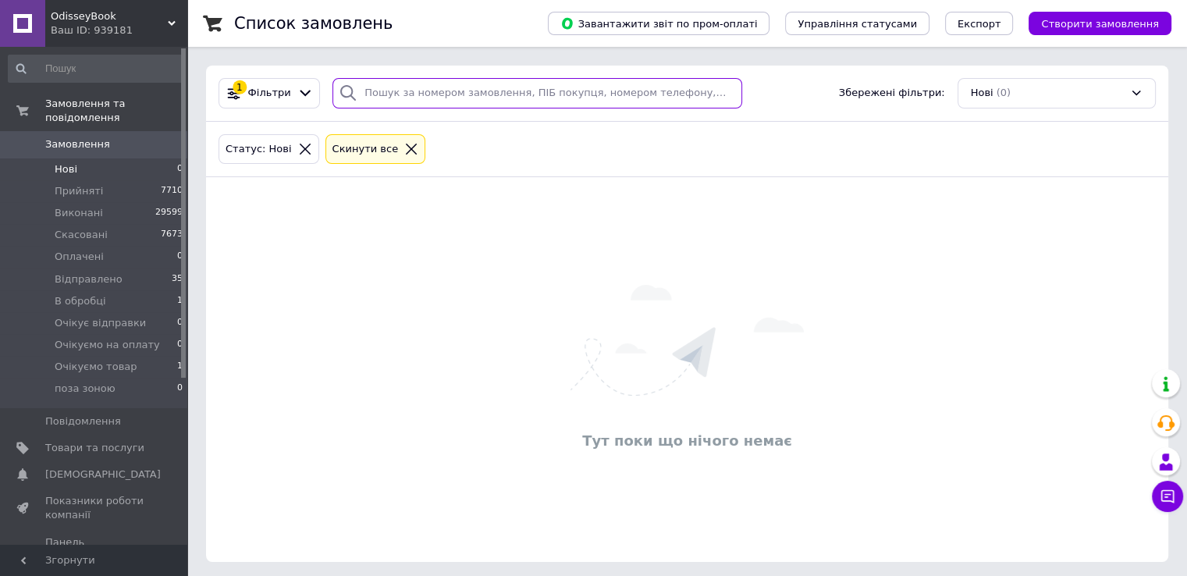
click at [395, 96] on input "search" at bounding box center [537, 93] width 410 height 30
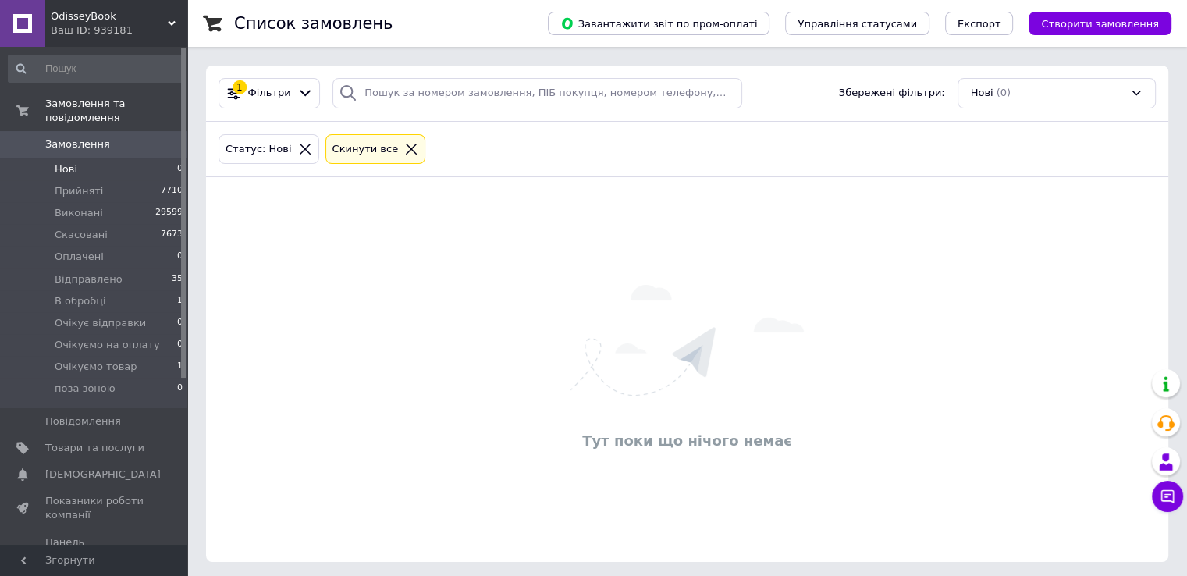
click at [406, 147] on icon at bounding box center [411, 149] width 11 height 11
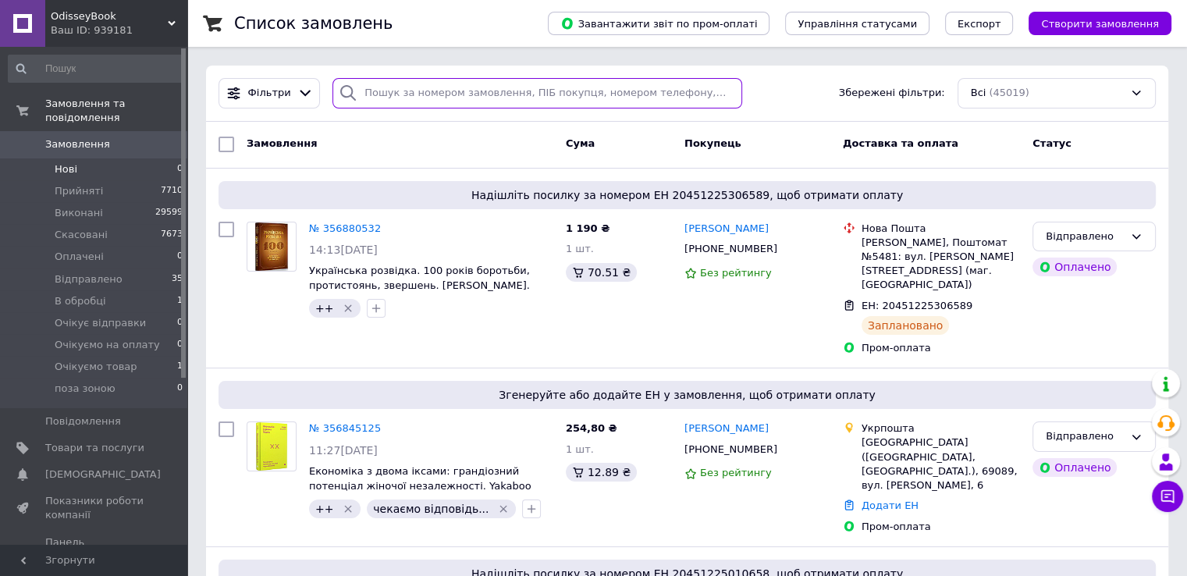
click at [396, 105] on input "search" at bounding box center [537, 93] width 410 height 30
paste input "380503841322"
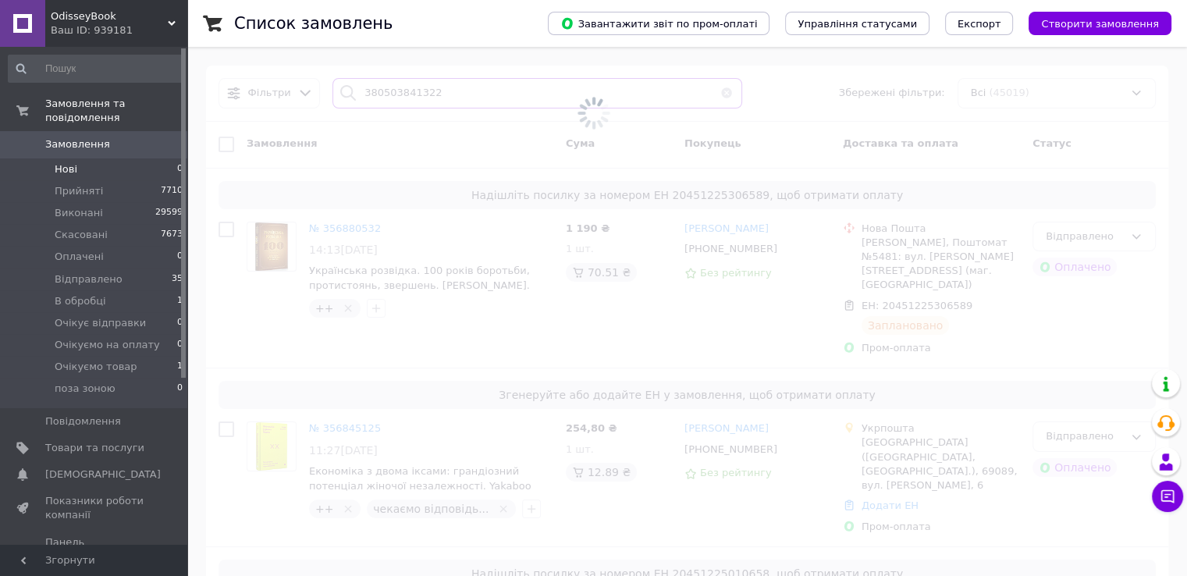
type input "380503841322"
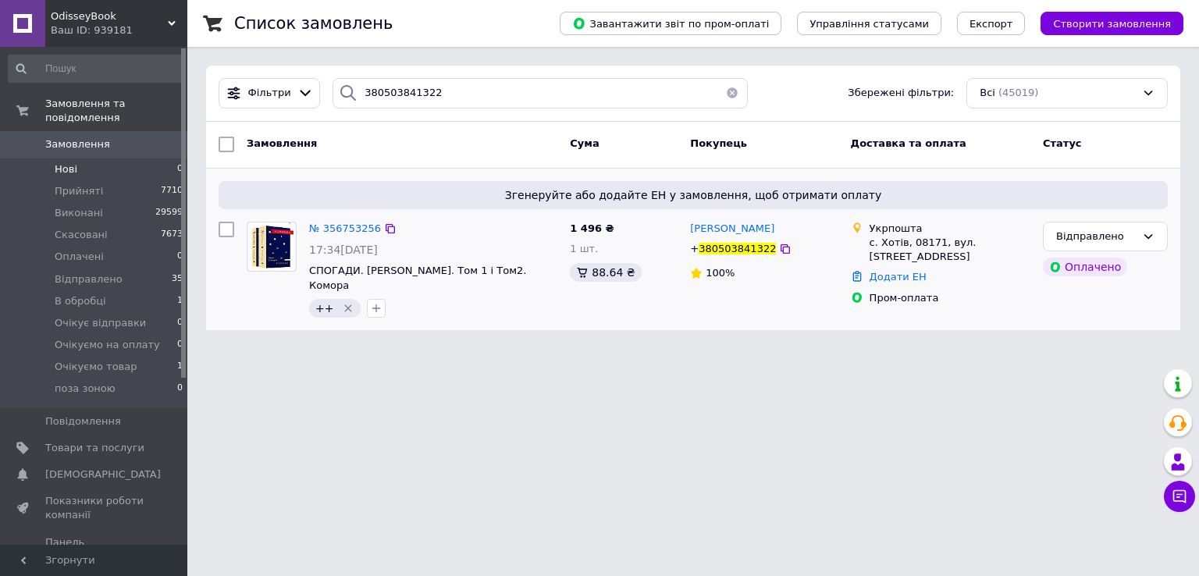
click at [880, 284] on div "Додати ЕН" at bounding box center [949, 277] width 167 height 21
click at [891, 275] on link "Додати ЕН" at bounding box center [897, 277] width 57 height 12
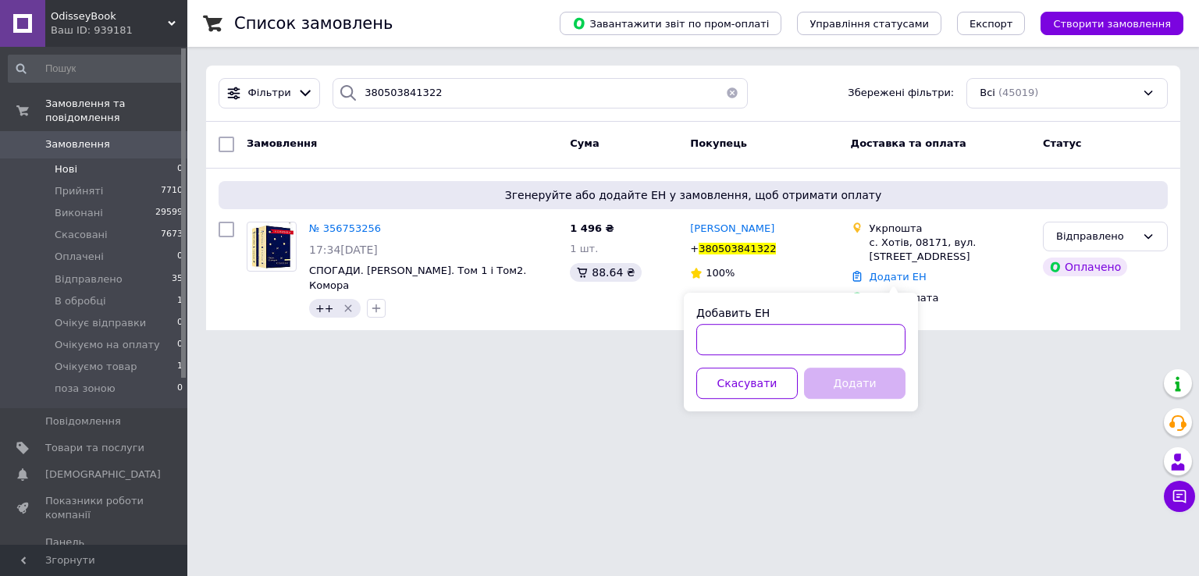
paste input "0505352941551"
type input "0505352941551"
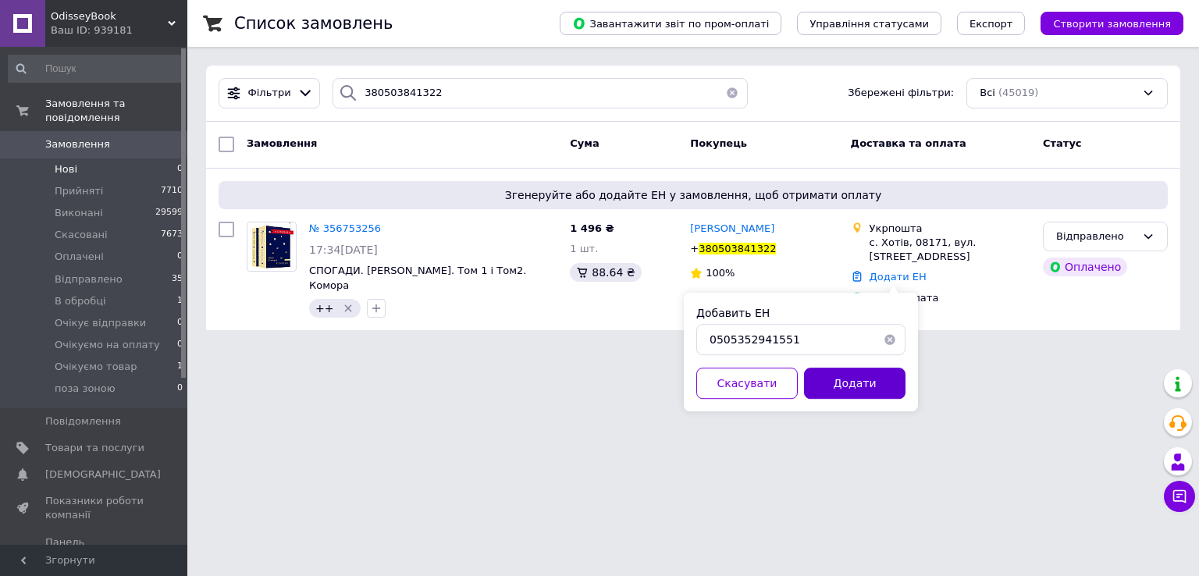
click at [849, 378] on button "Додати" at bounding box center [854, 383] width 101 height 31
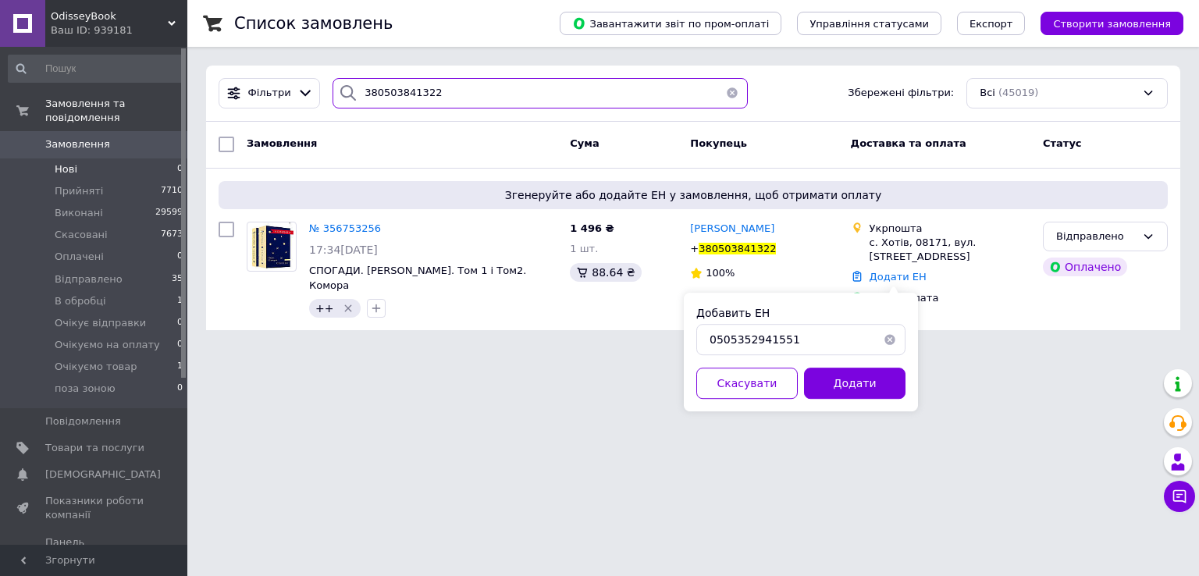
click at [539, 98] on input "380503841322" at bounding box center [539, 93] width 415 height 30
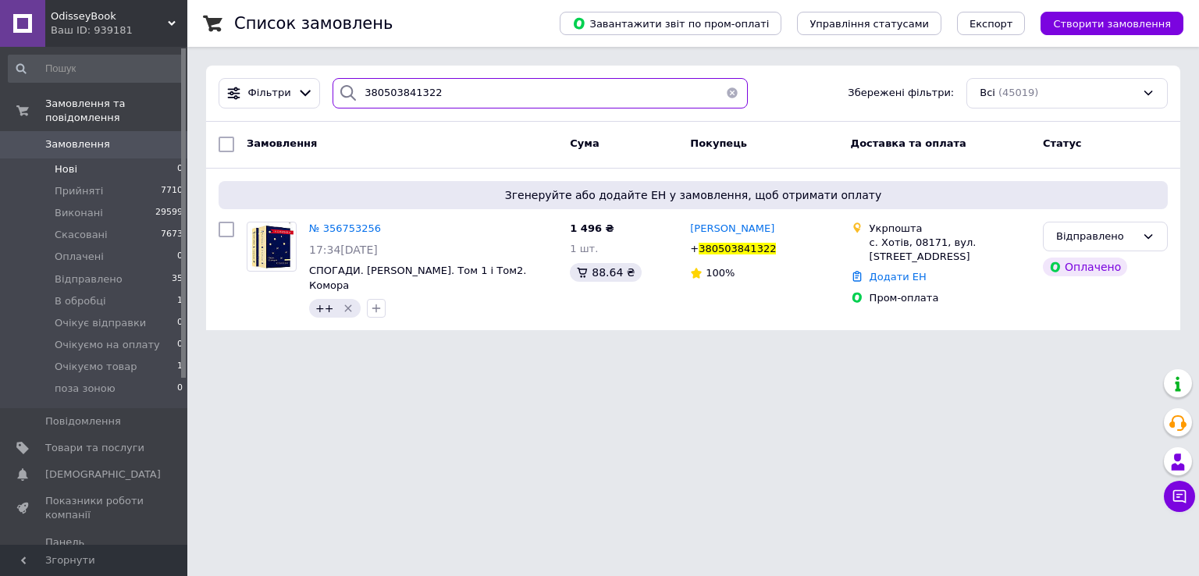
click at [539, 98] on input "380503841322" at bounding box center [539, 93] width 415 height 30
paste input "988162835"
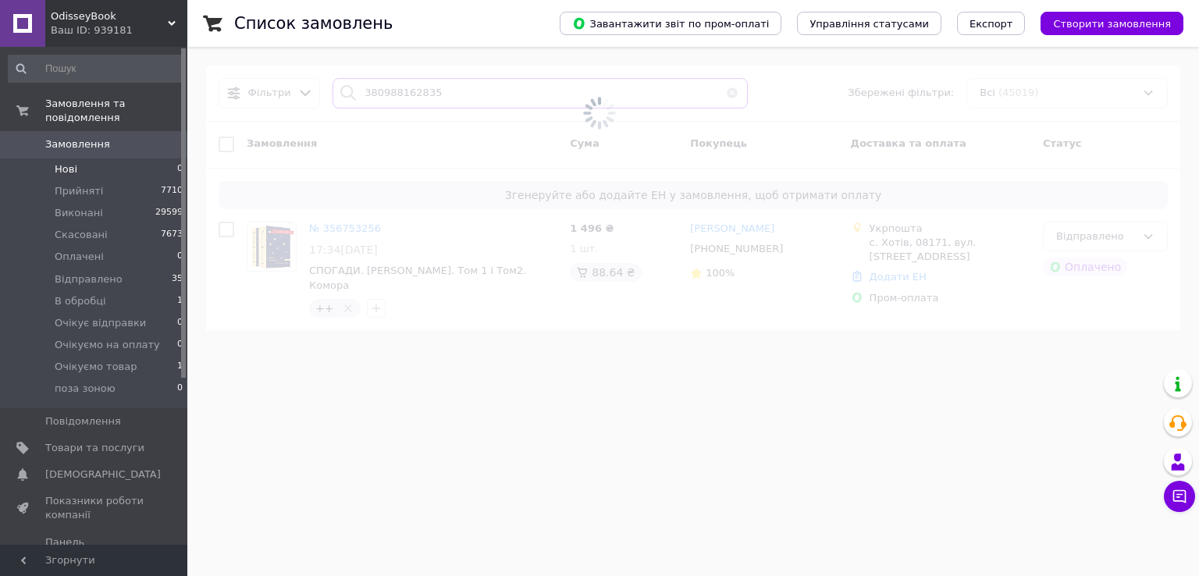
type input "380988162835"
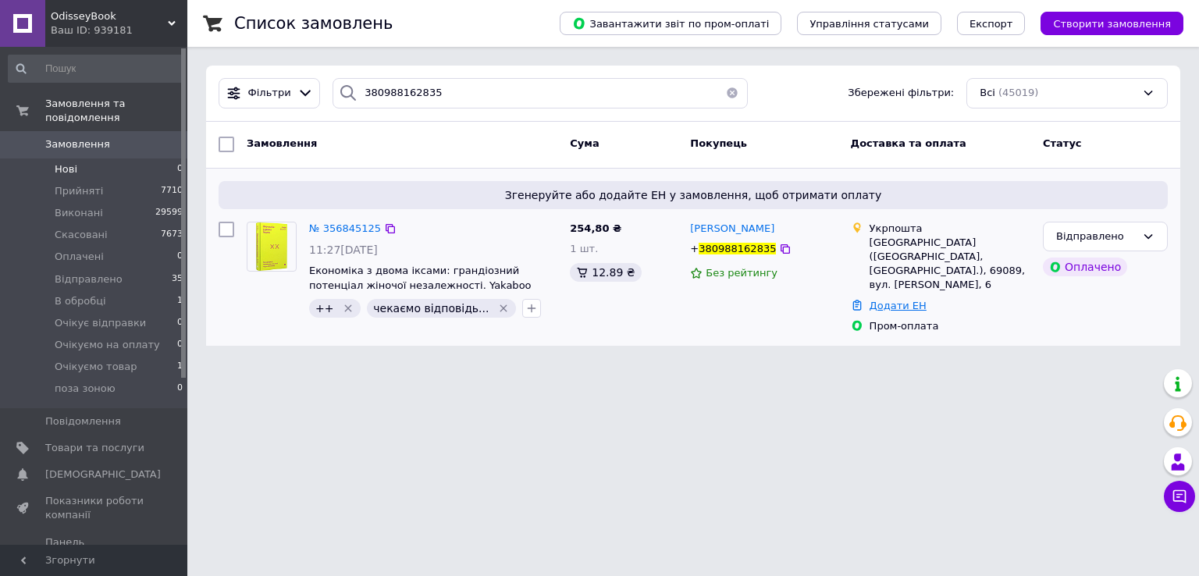
click at [893, 300] on link "Додати ЕН" at bounding box center [897, 306] width 57 height 12
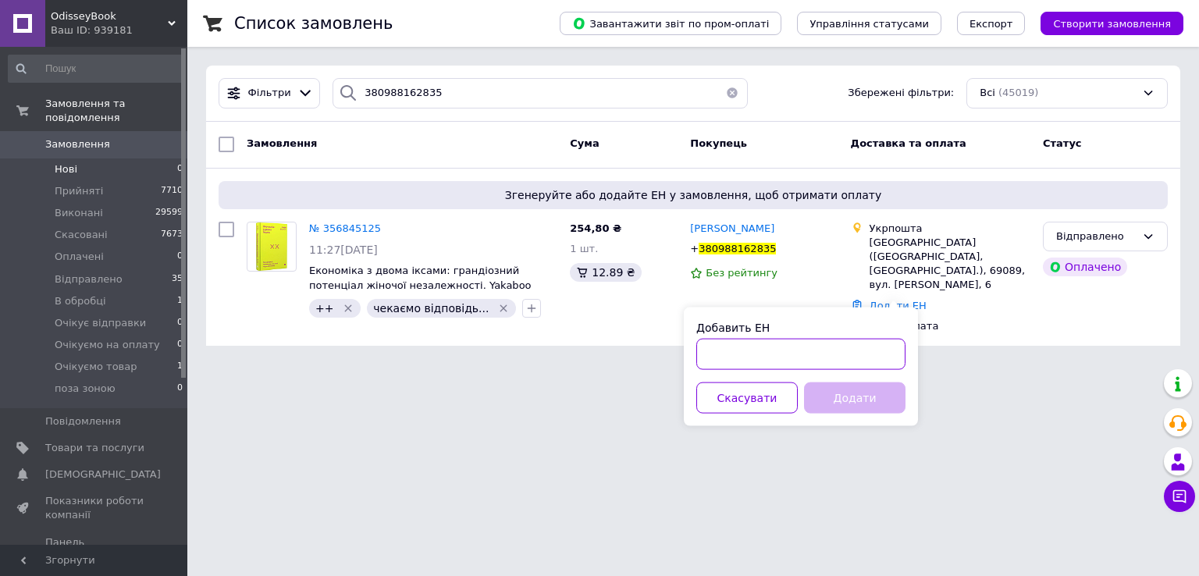
paste input "0505352940520"
type input "0505352940520"
click at [832, 399] on button "Додати" at bounding box center [854, 397] width 101 height 31
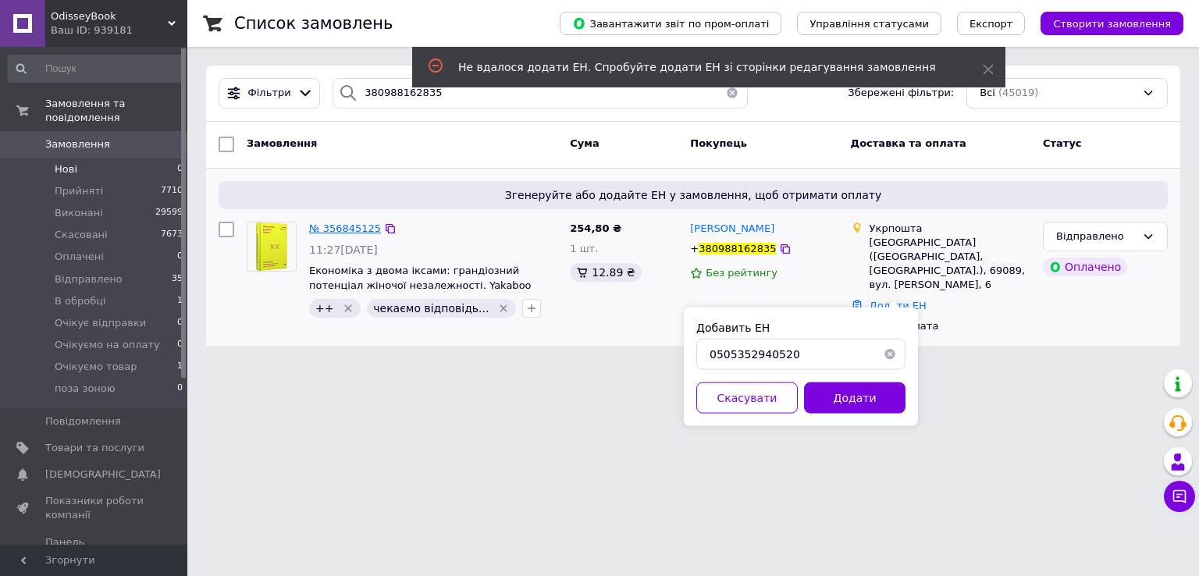
click at [350, 222] on span "№ 356845125" at bounding box center [345, 228] width 72 height 12
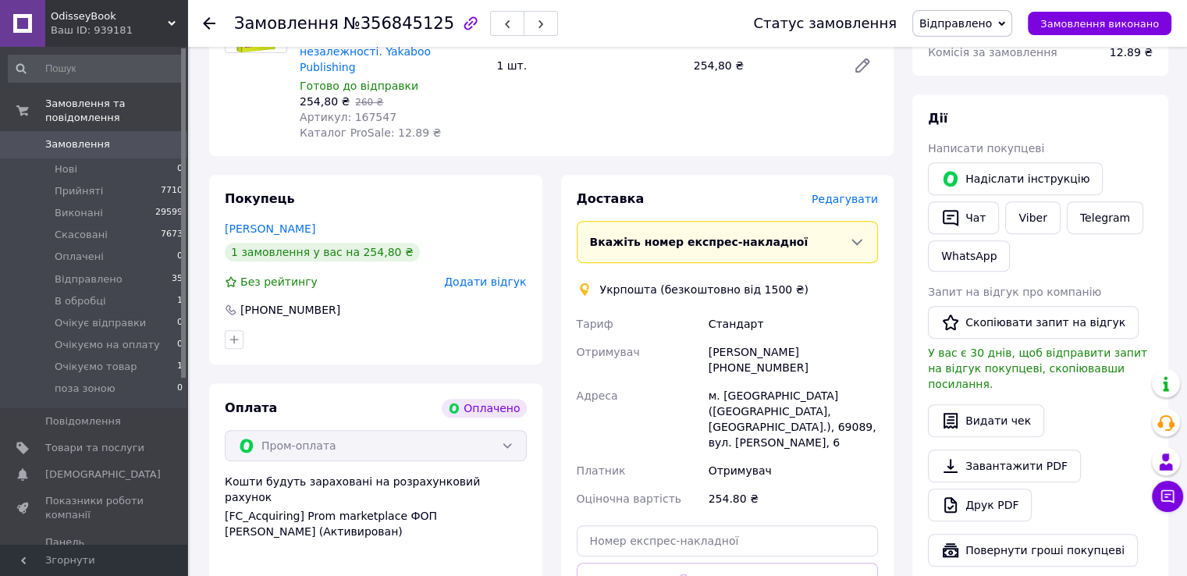
scroll to position [780, 0]
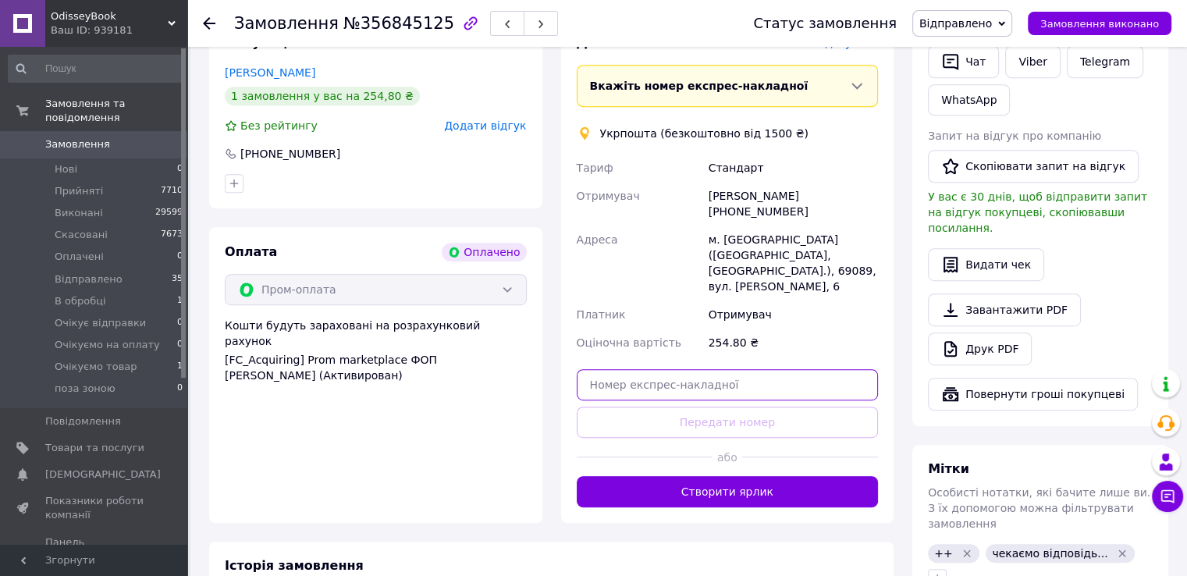
click at [654, 369] on input "text" at bounding box center [728, 384] width 302 height 31
paste input "0505352940520"
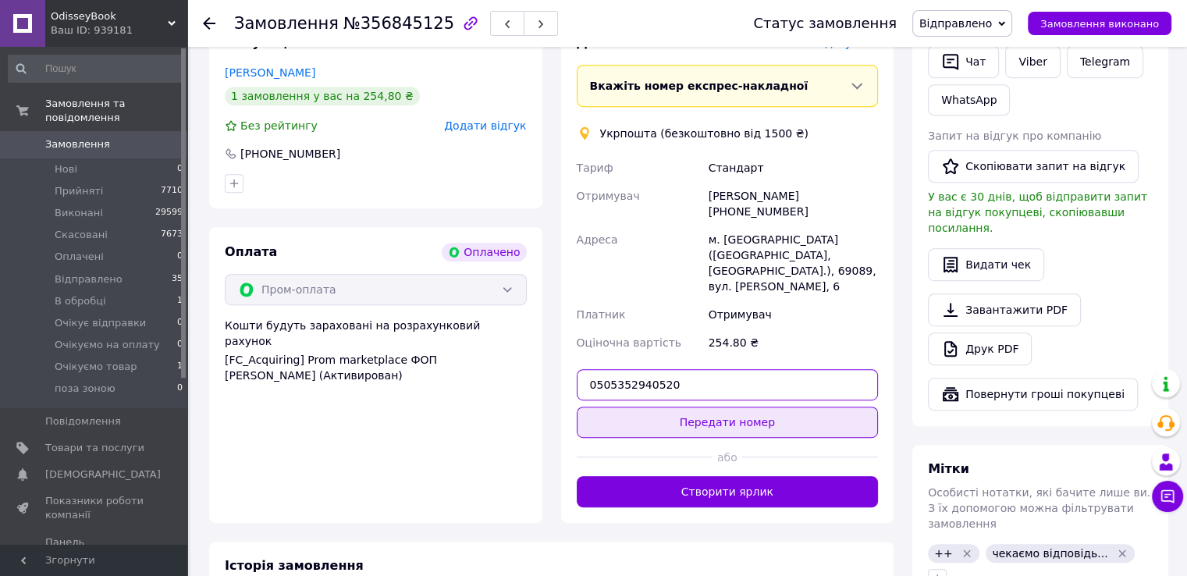
type input "0505352940520"
click at [673, 407] on button "Передати номер" at bounding box center [728, 422] width 302 height 31
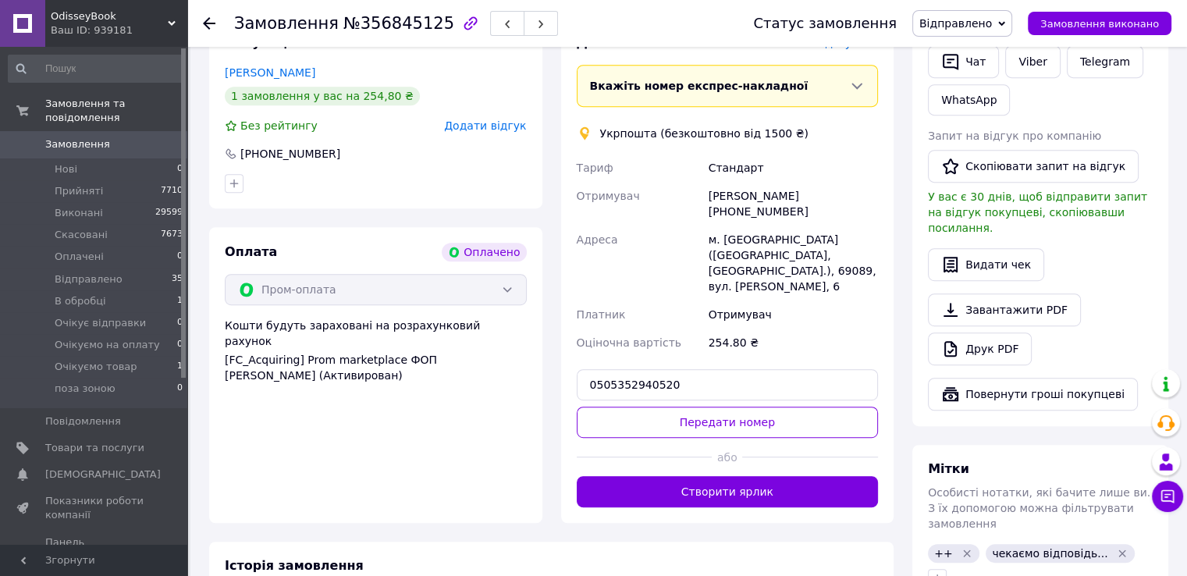
click at [721, 438] on div "або" at bounding box center [728, 457] width 302 height 38
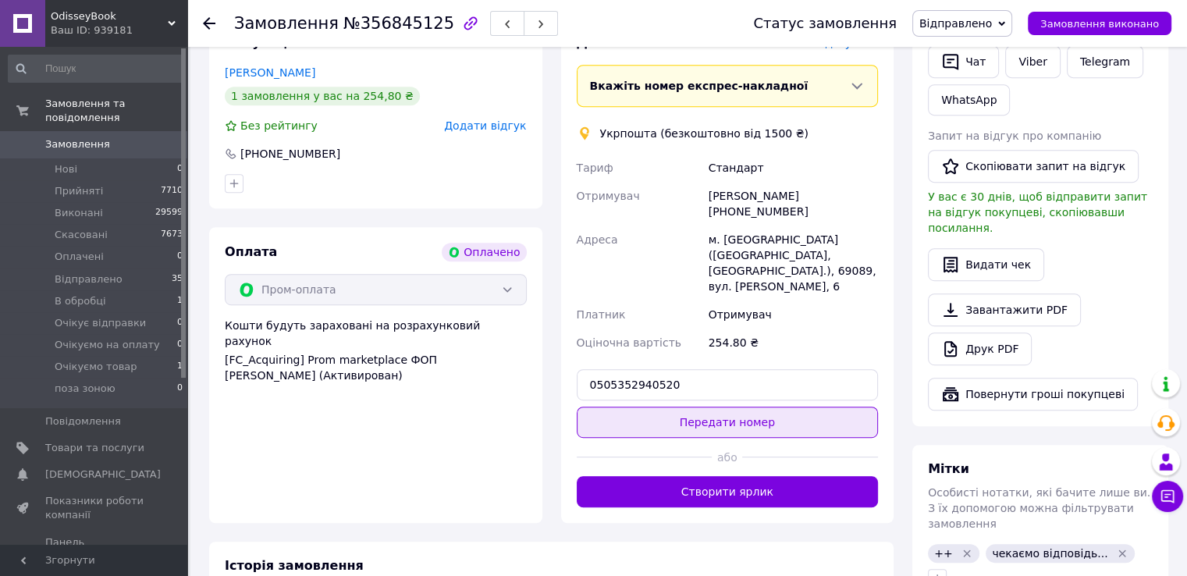
click at [721, 407] on button "Передати номер" at bounding box center [728, 422] width 302 height 31
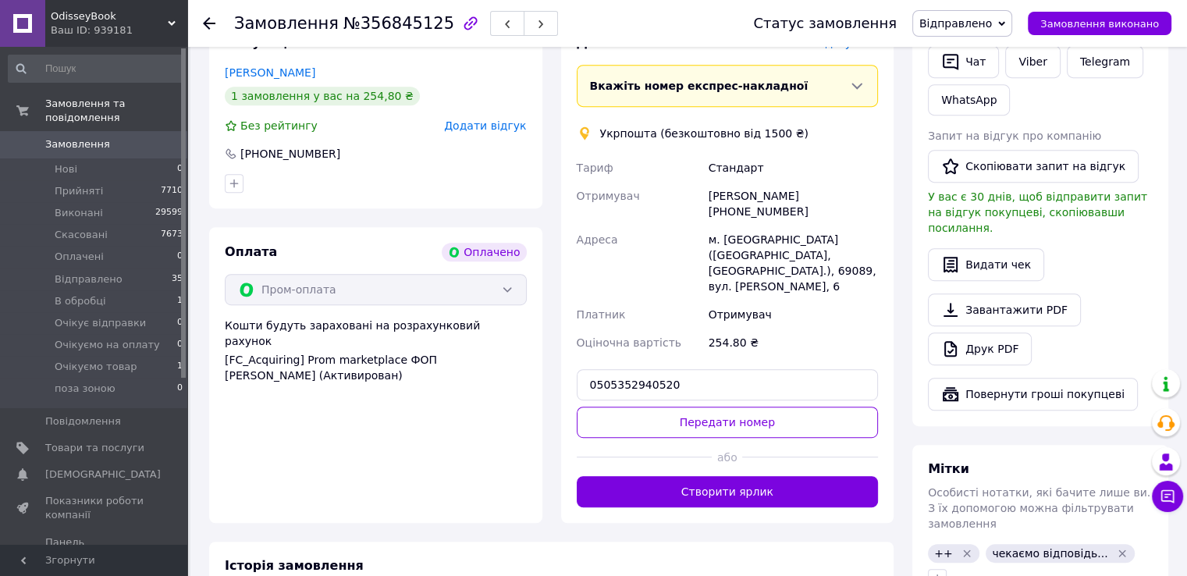
click at [677, 407] on button "Передати номер" at bounding box center [728, 422] width 302 height 31
